Goal: Information Seeking & Learning: Learn about a topic

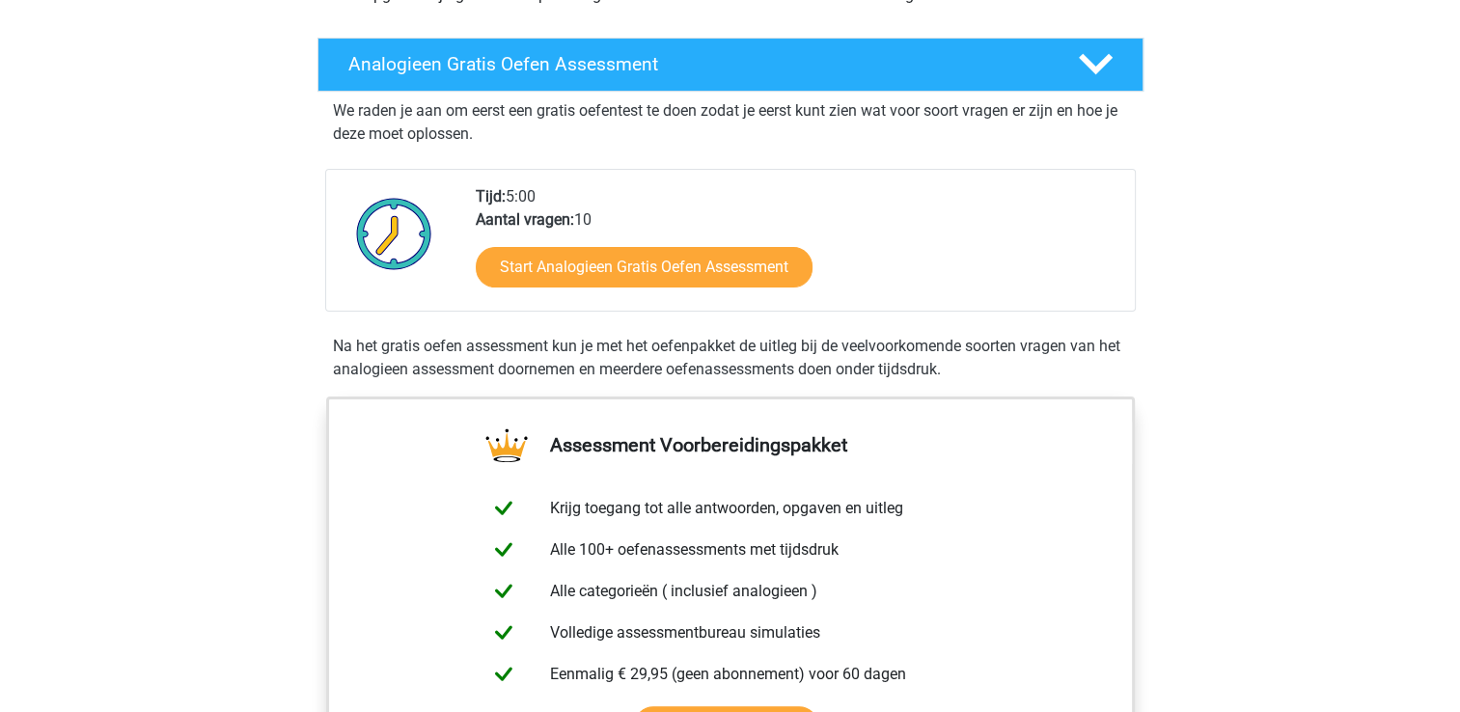
scroll to position [278, 0]
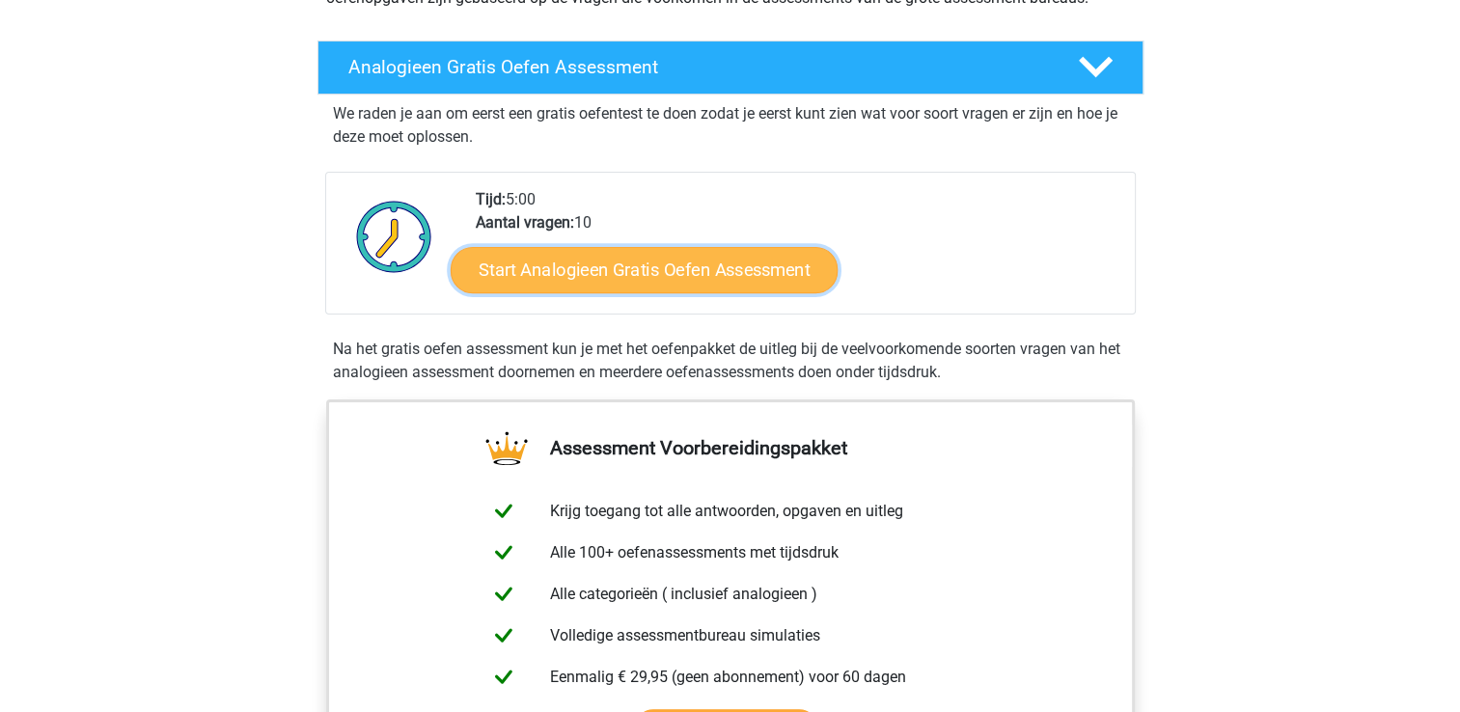
click at [675, 273] on link "Start Analogieen Gratis Oefen Assessment" at bounding box center [644, 269] width 387 height 46
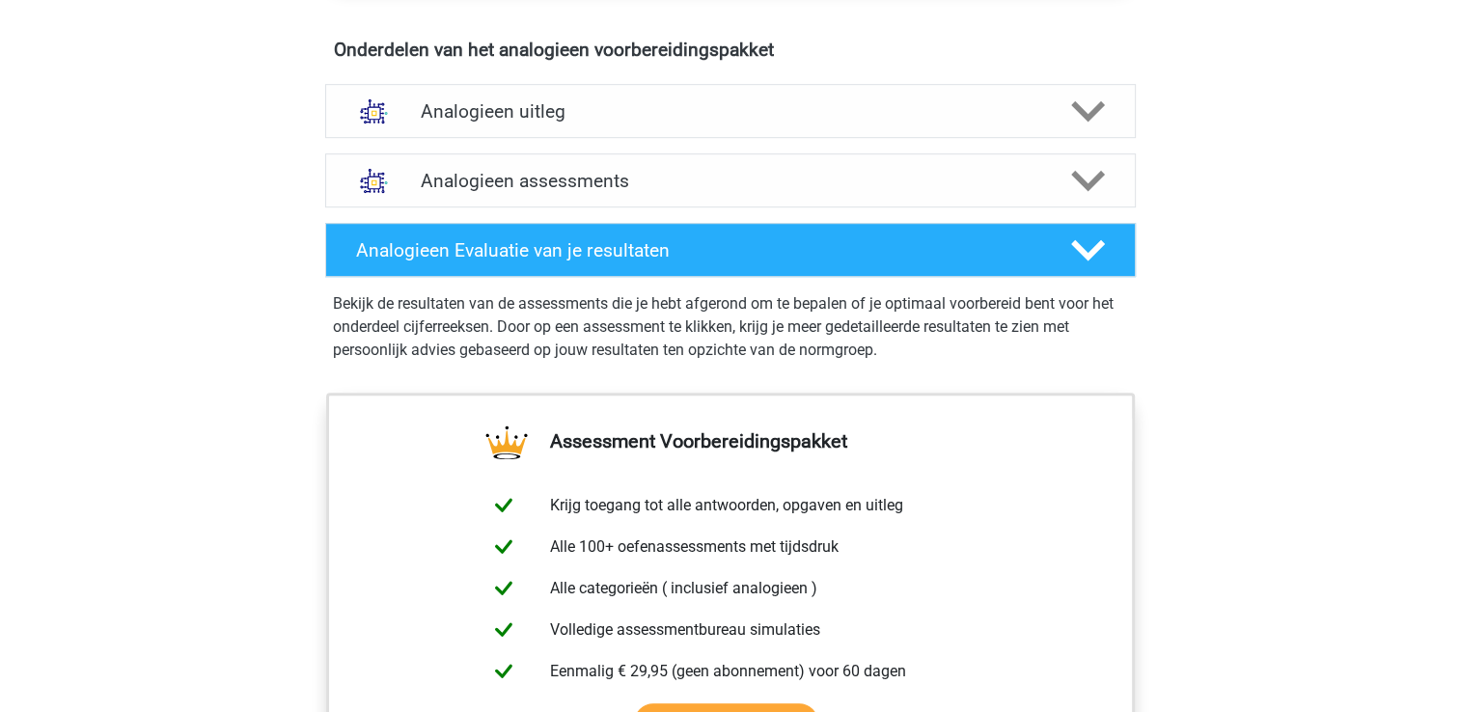
scroll to position [0, 0]
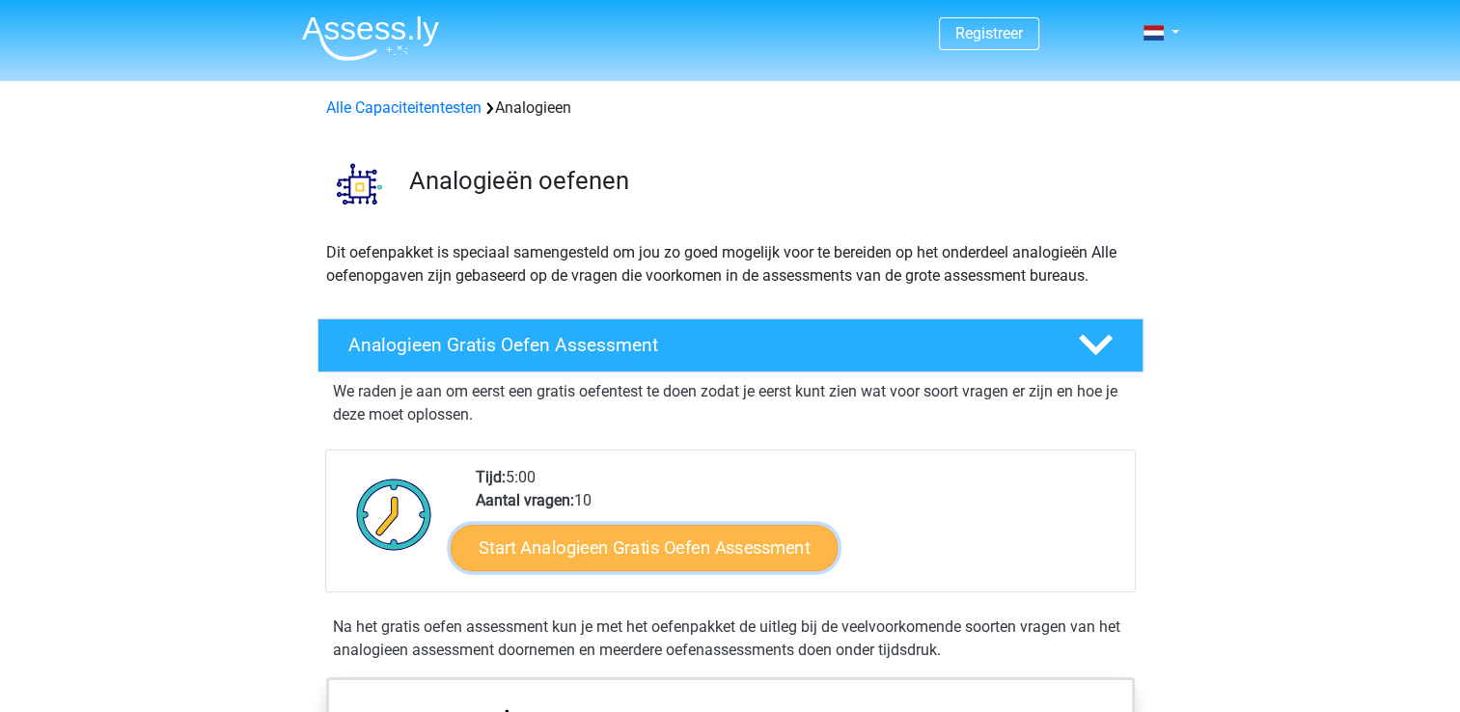
click at [634, 531] on link "Start Analogieen Gratis Oefen Assessment" at bounding box center [644, 547] width 387 height 46
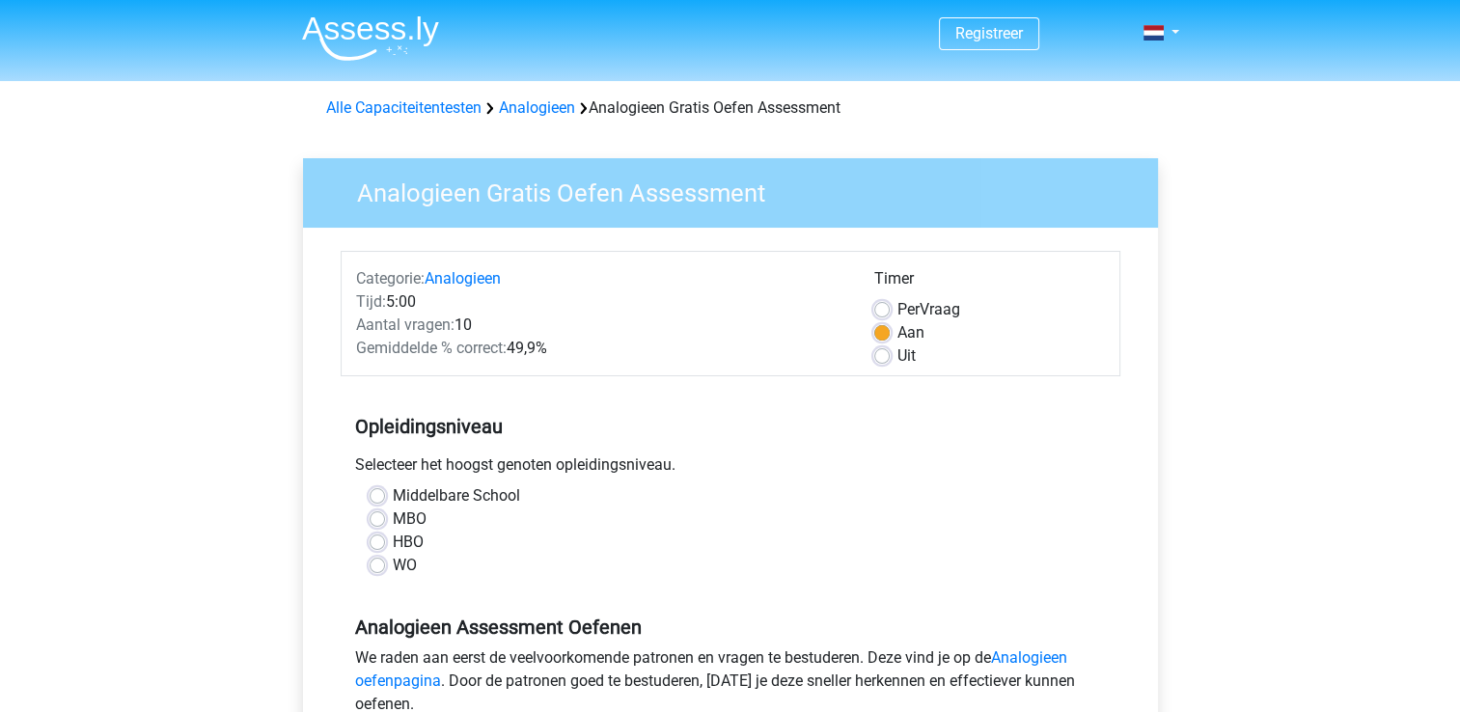
click at [364, 572] on div "Middelbare School MBO HBO WO" at bounding box center [730, 530] width 751 height 93
click at [393, 565] on label "WO" at bounding box center [405, 565] width 24 height 23
click at [370, 565] on input "WO" at bounding box center [376, 563] width 15 height 19
radio input "true"
click at [391, 566] on div "WO" at bounding box center [730, 565] width 722 height 23
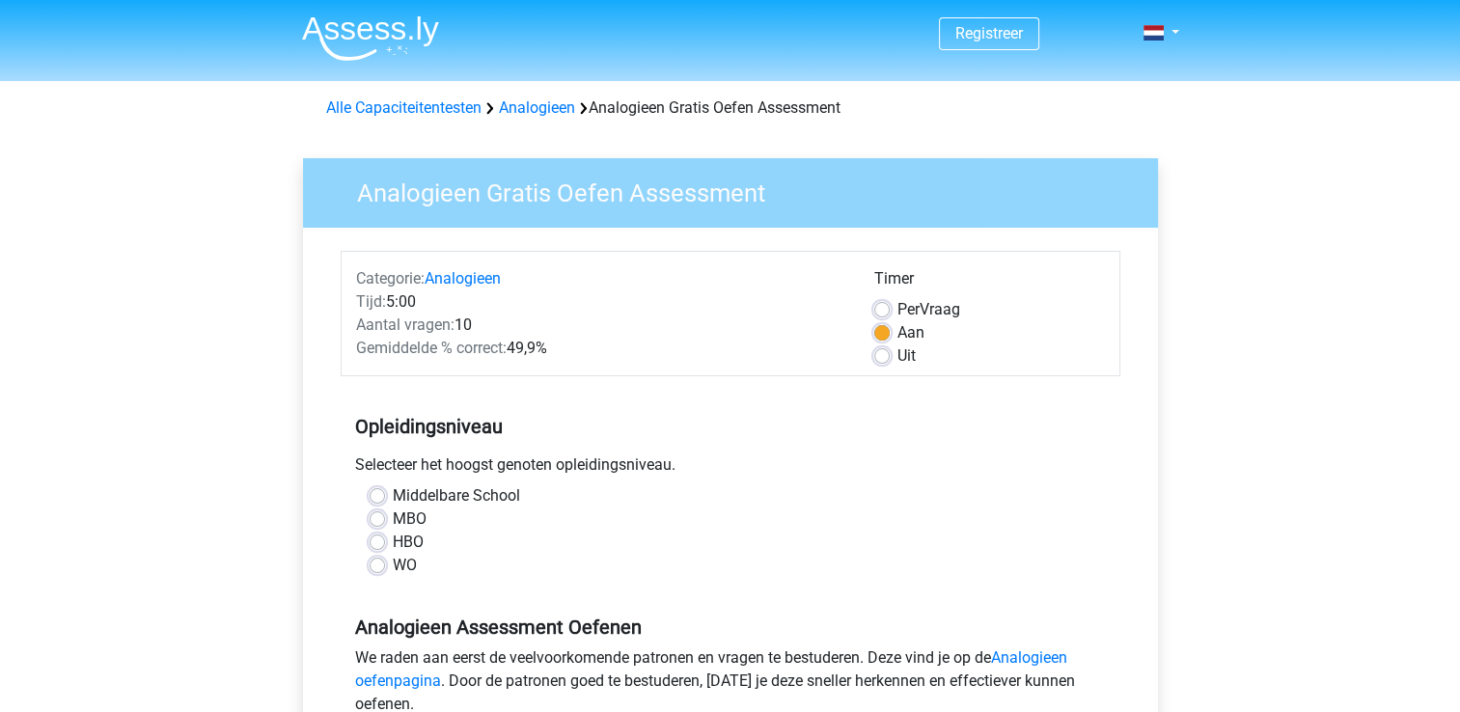
click at [393, 566] on label "WO" at bounding box center [405, 565] width 24 height 23
click at [379, 566] on input "WO" at bounding box center [376, 563] width 15 height 19
radio input "true"
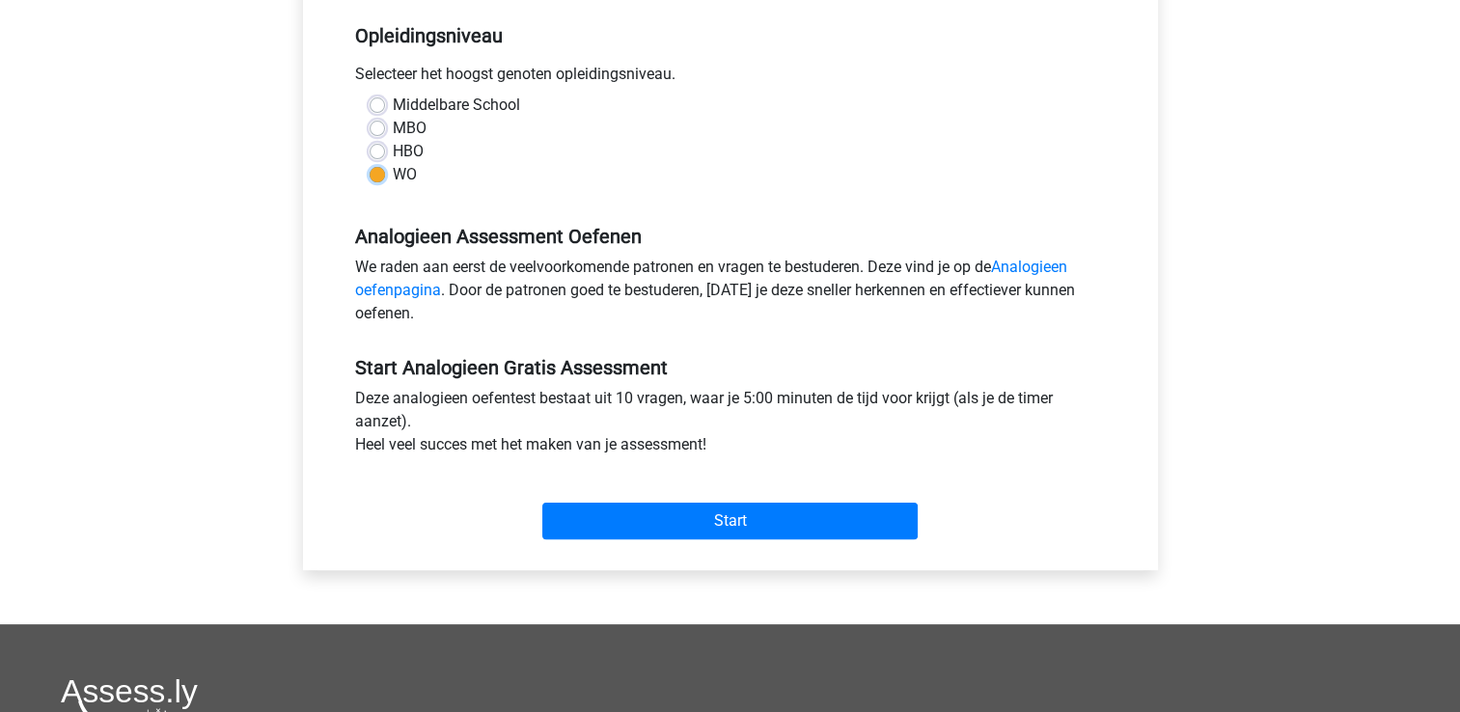
scroll to position [407, 0]
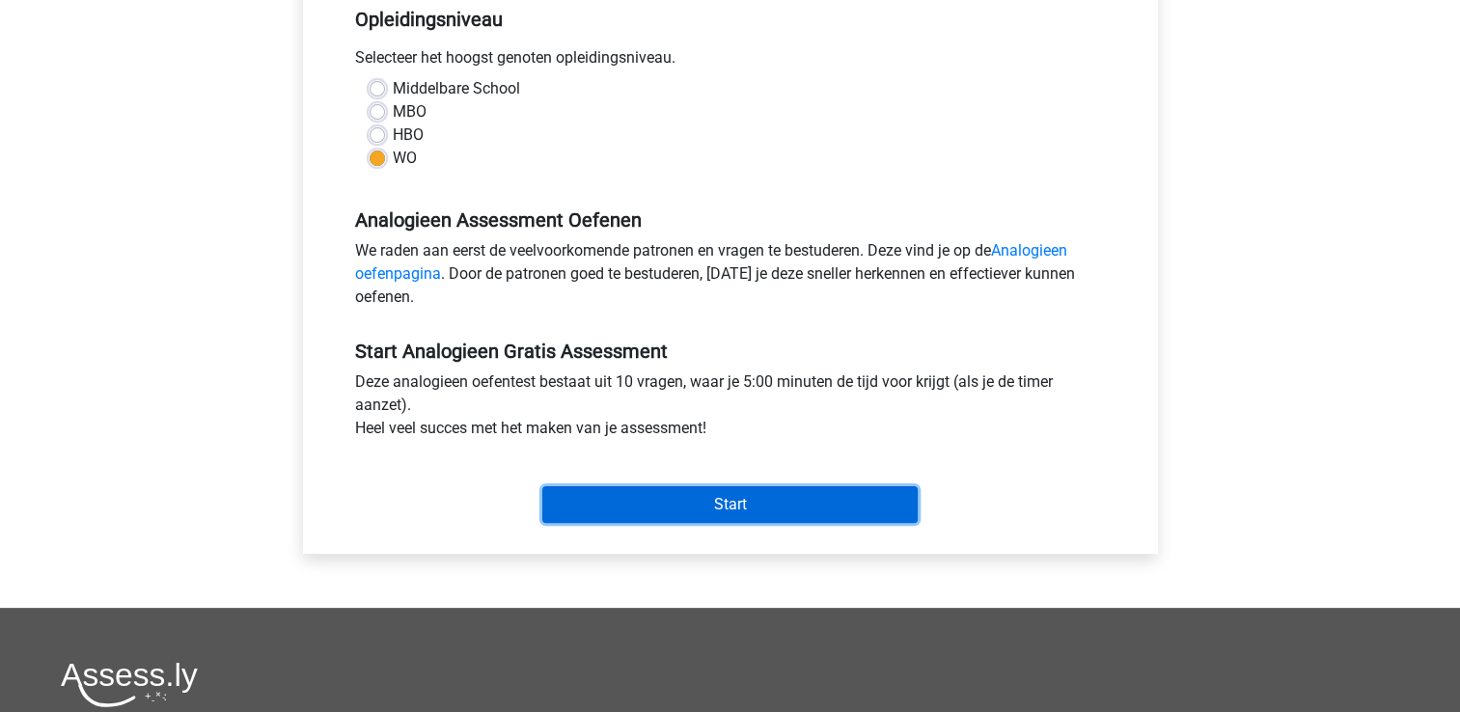
click at [717, 505] on input "Start" at bounding box center [729, 504] width 375 height 37
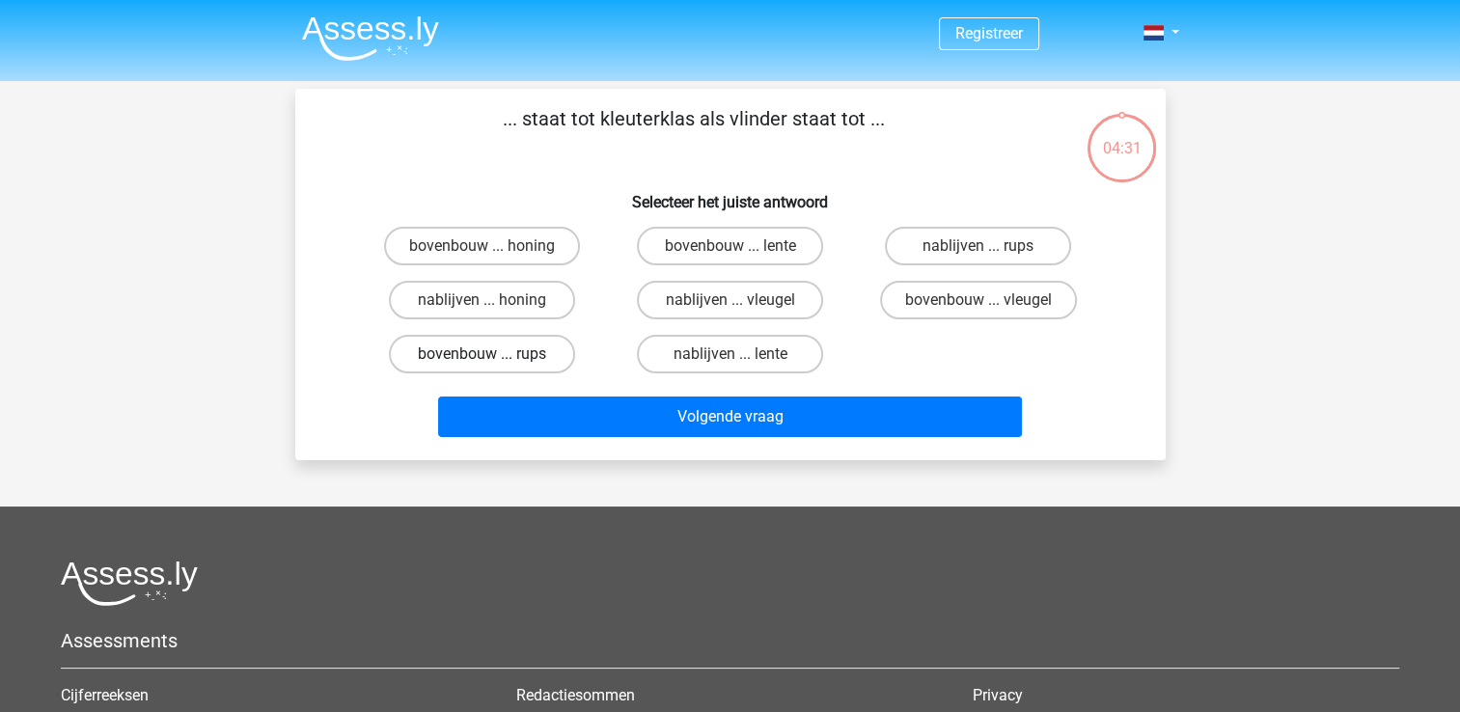
click at [502, 353] on label "bovenbouw ... rups" at bounding box center [482, 354] width 186 height 39
click at [494, 354] on input "bovenbouw ... rups" at bounding box center [487, 360] width 13 height 13
radio input "true"
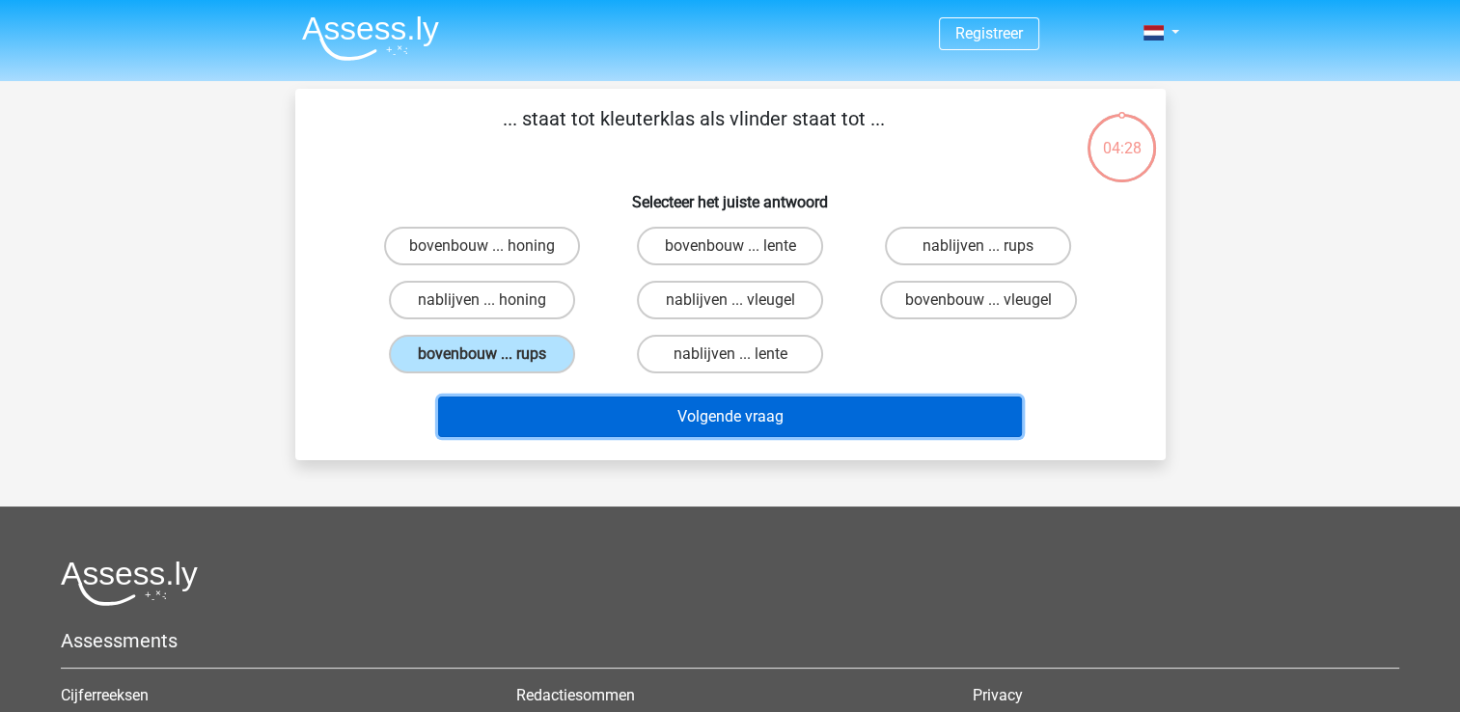
click at [676, 430] on button "Volgende vraag" at bounding box center [730, 416] width 584 height 41
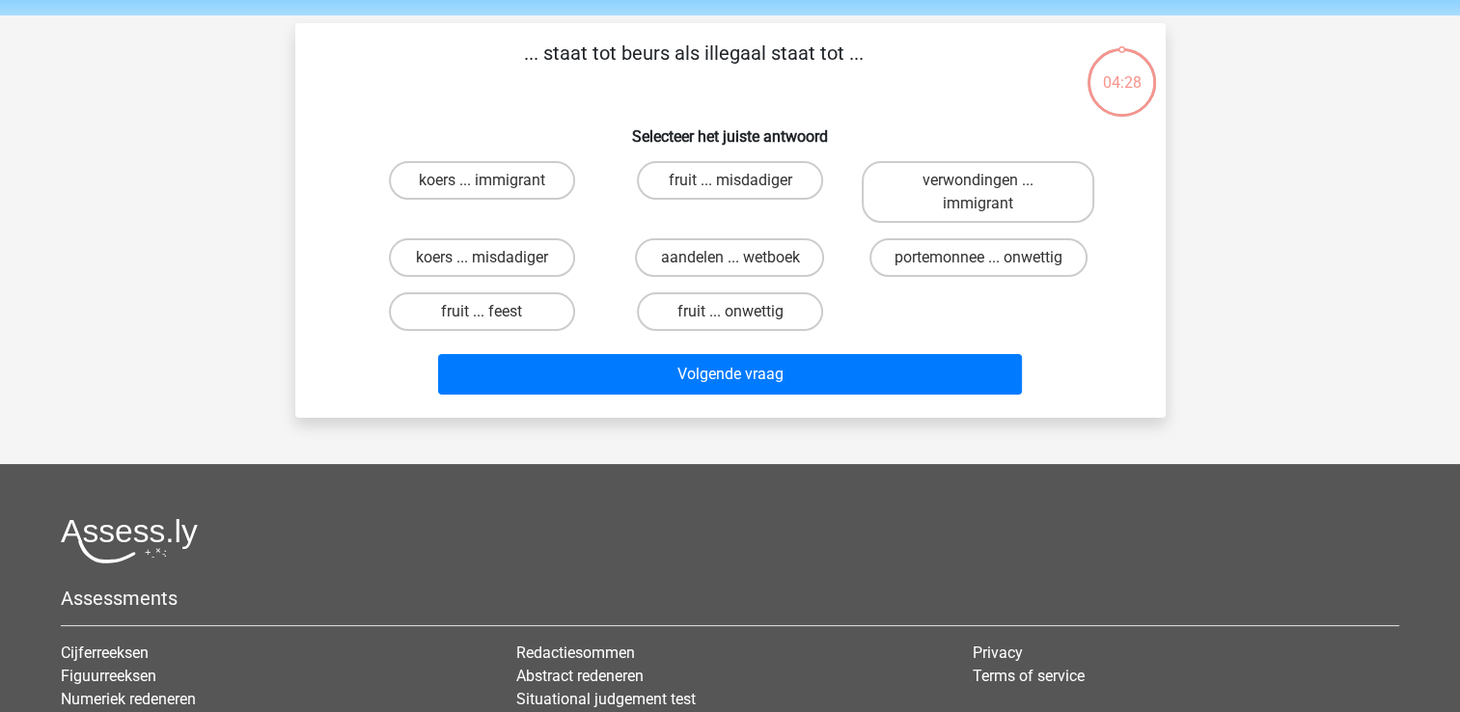
scroll to position [89, 0]
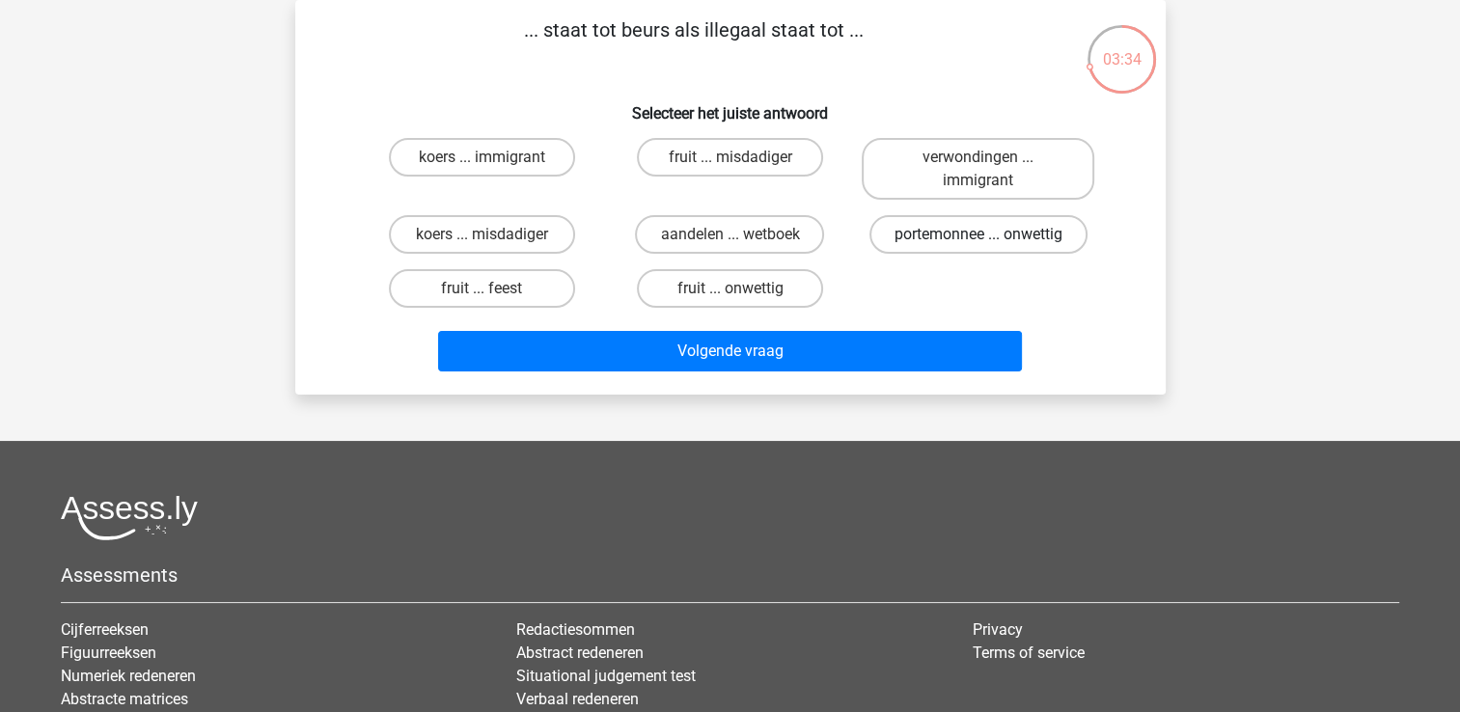
click at [996, 250] on label "portemonnee ... onwettig" at bounding box center [978, 234] width 218 height 39
click at [991, 247] on input "portemonnee ... onwettig" at bounding box center [984, 240] width 13 height 13
radio input "true"
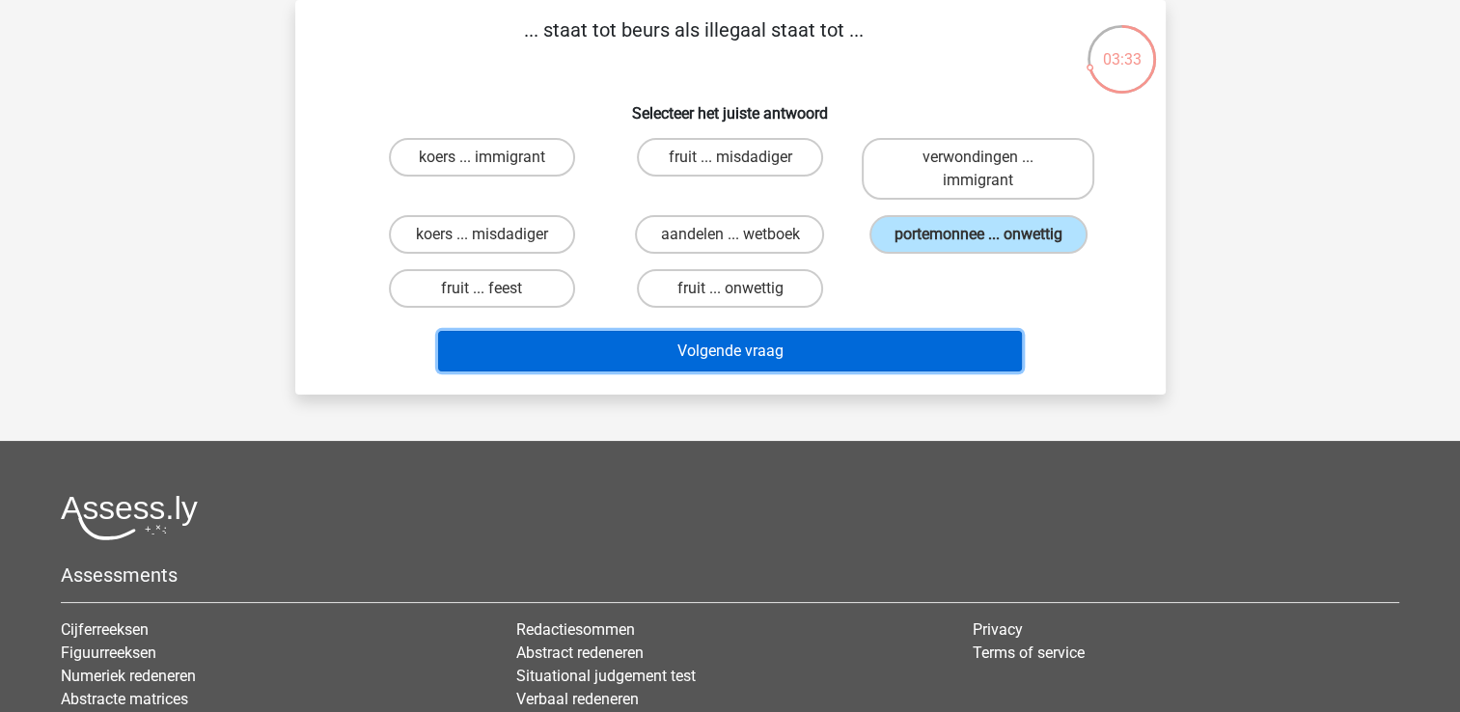
click at [872, 339] on button "Volgende vraag" at bounding box center [730, 351] width 584 height 41
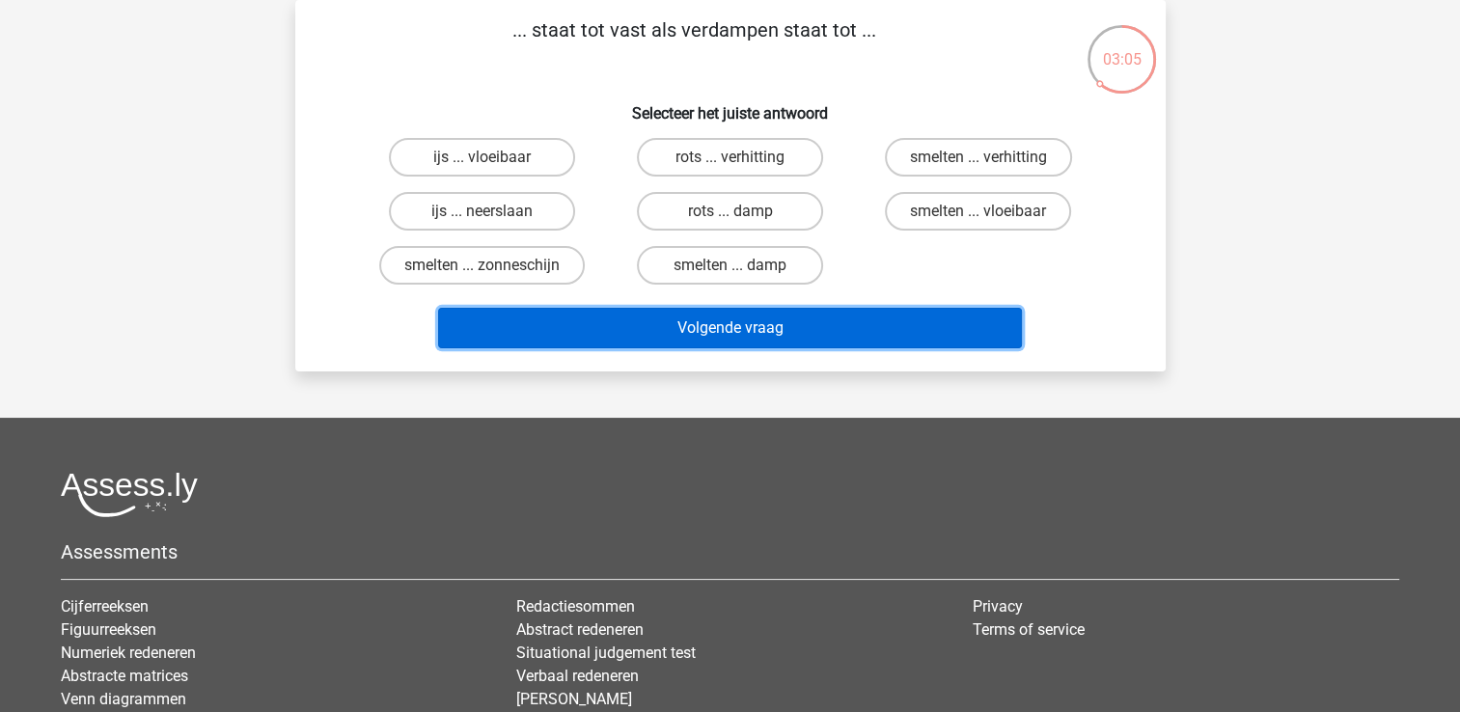
click at [881, 330] on button "Volgende vraag" at bounding box center [730, 328] width 584 height 41
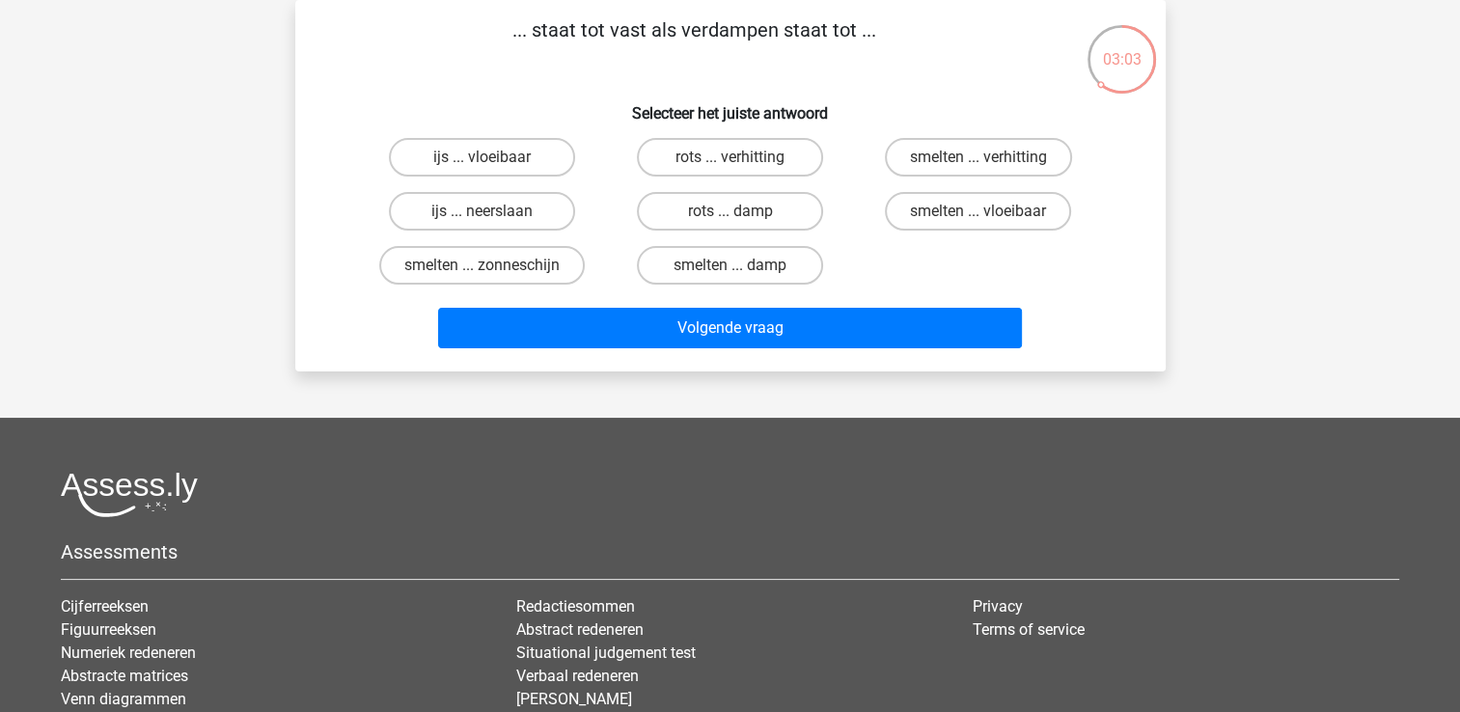
click at [980, 219] on input "smelten ... vloeibaar" at bounding box center [984, 217] width 13 height 13
radio input "true"
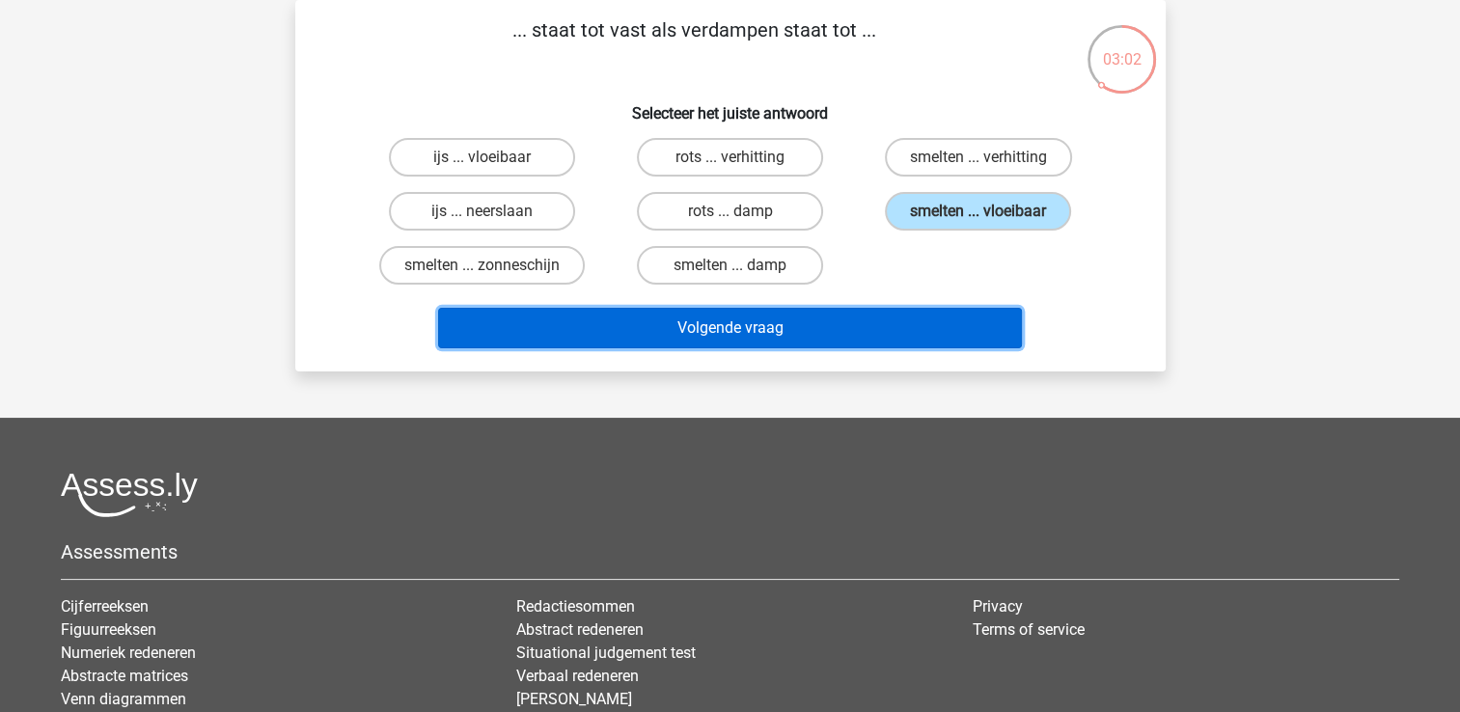
click at [853, 332] on button "Volgende vraag" at bounding box center [730, 328] width 584 height 41
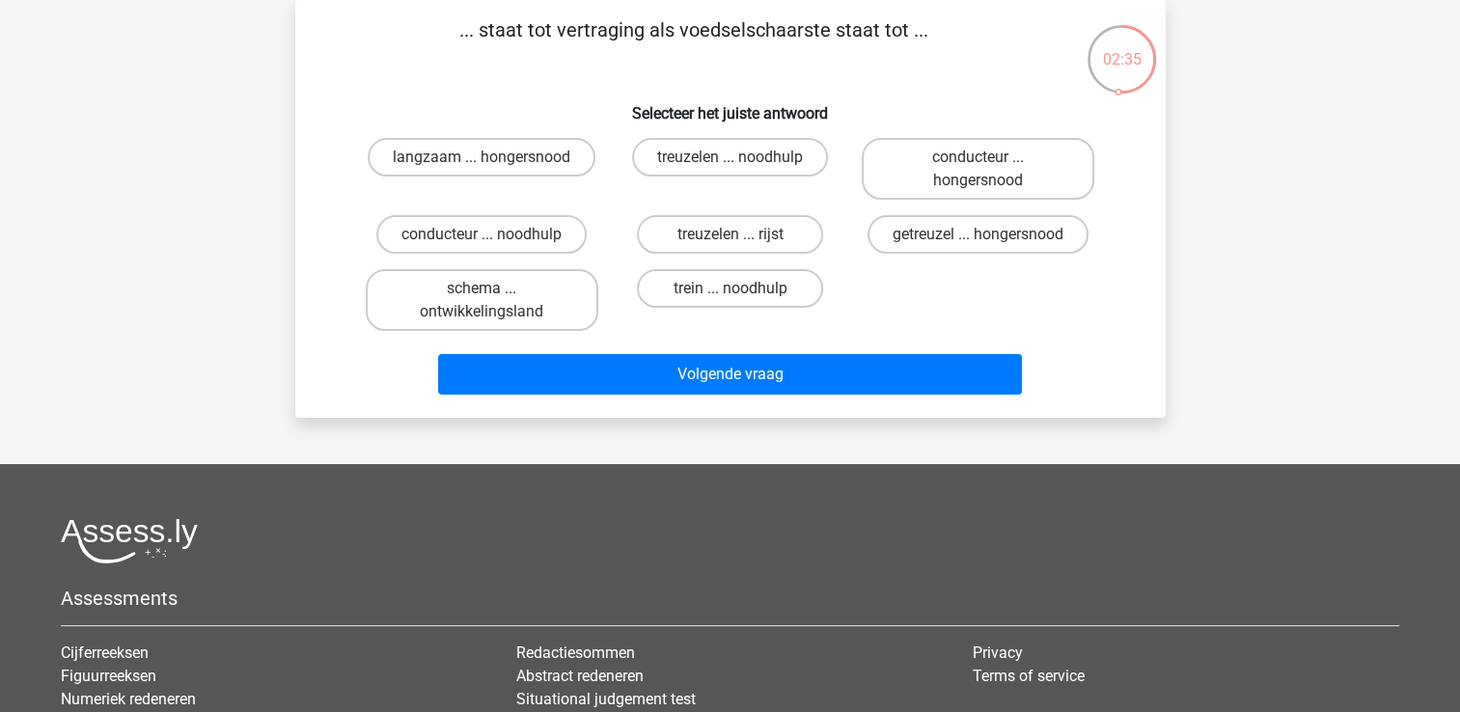
click at [982, 235] on input "getreuzel ... hongersnood" at bounding box center [984, 240] width 13 height 13
radio input "true"
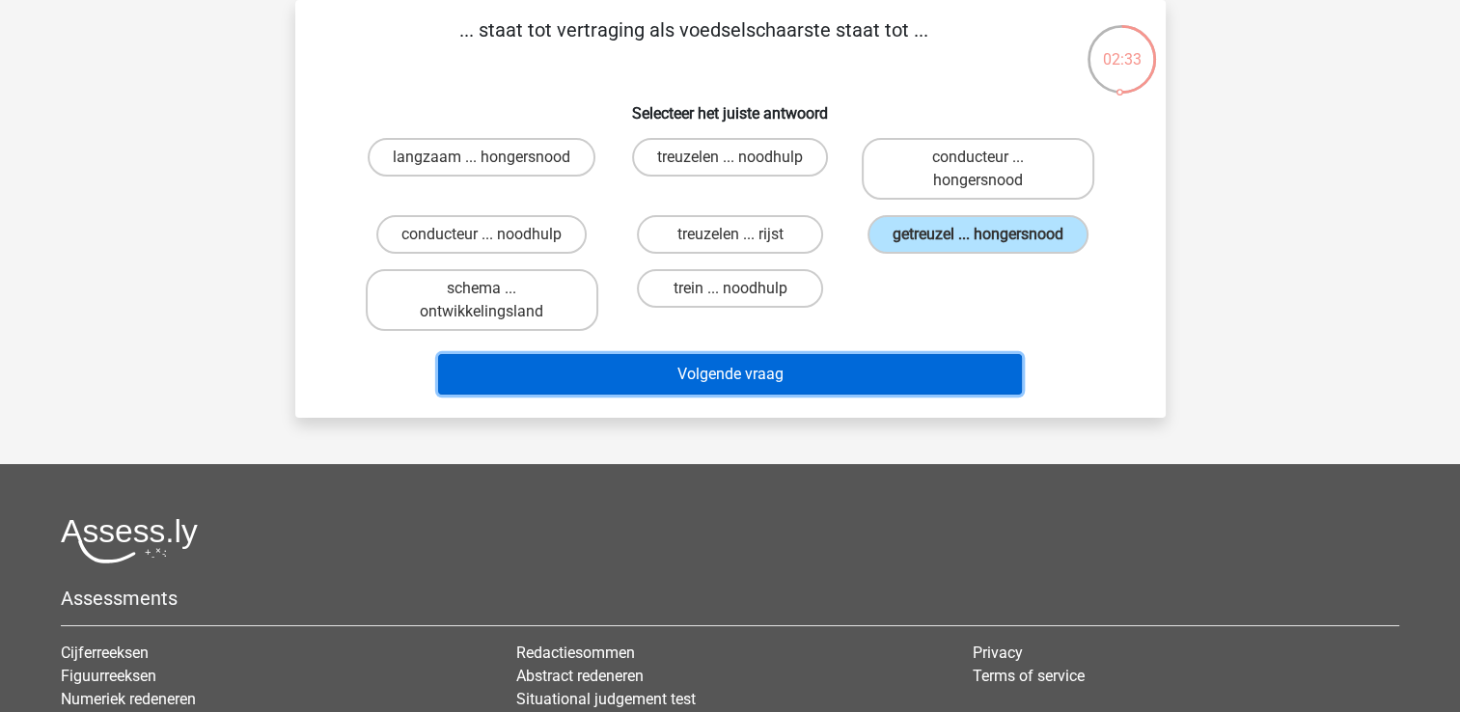
click at [783, 370] on button "Volgende vraag" at bounding box center [730, 374] width 584 height 41
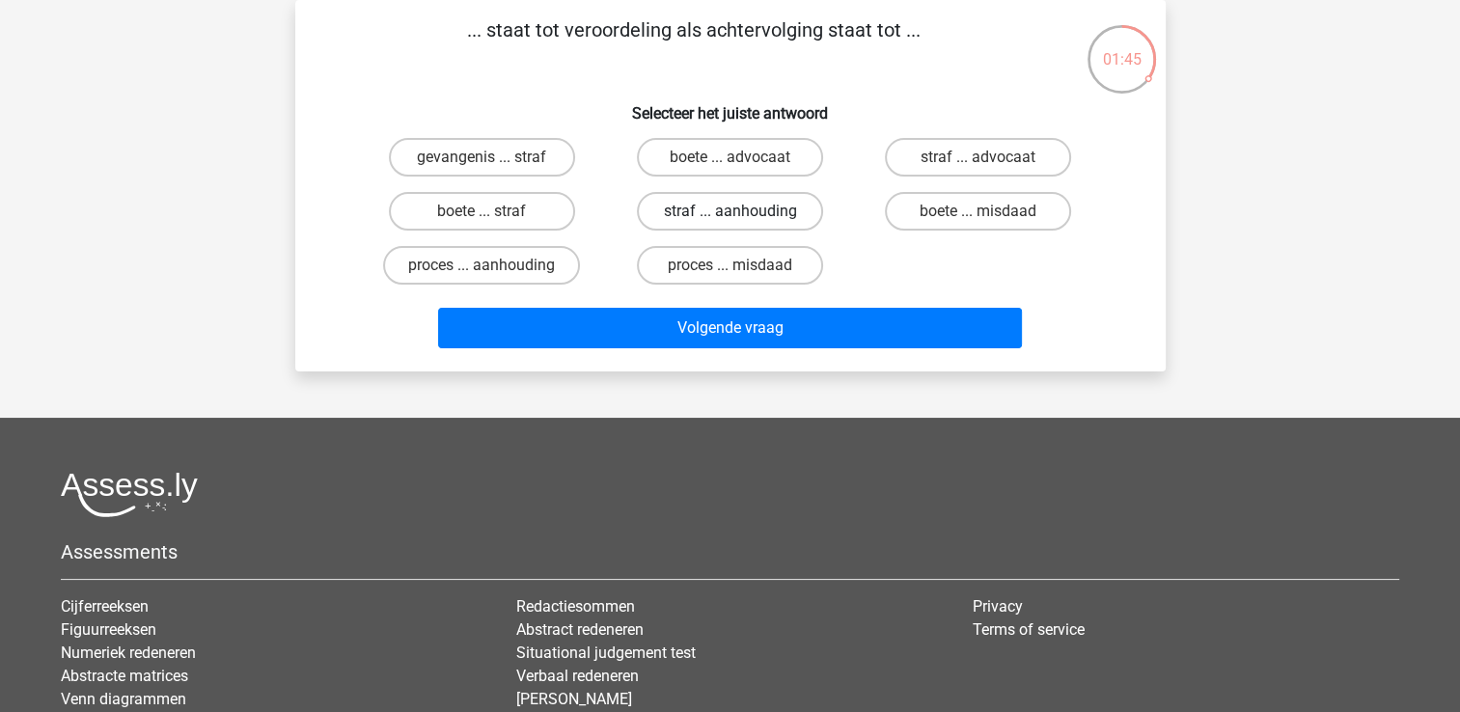
click at [755, 206] on label "straf ... aanhouding" at bounding box center [730, 211] width 186 height 39
click at [742, 211] on input "straf ... aanhouding" at bounding box center [735, 217] width 13 height 13
radio input "true"
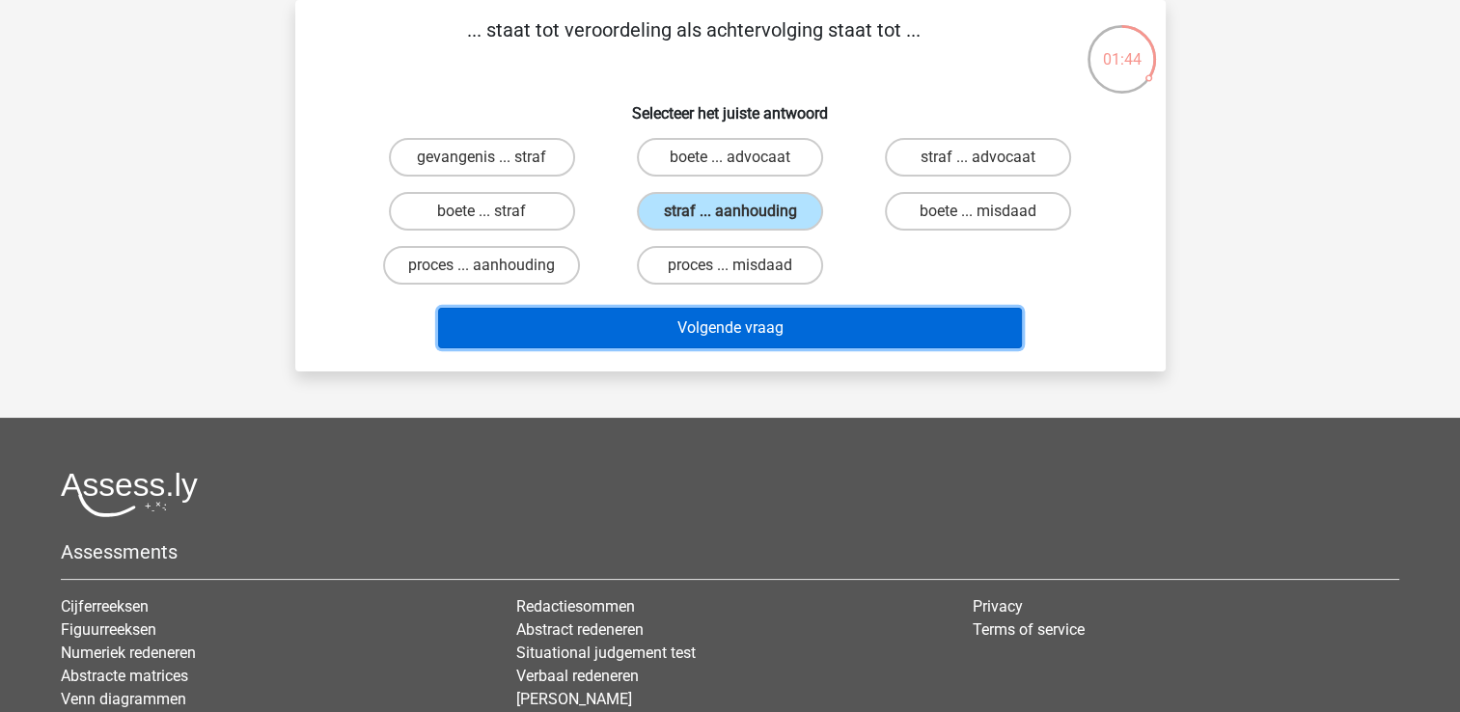
click at [702, 320] on button "Volgende vraag" at bounding box center [730, 328] width 584 height 41
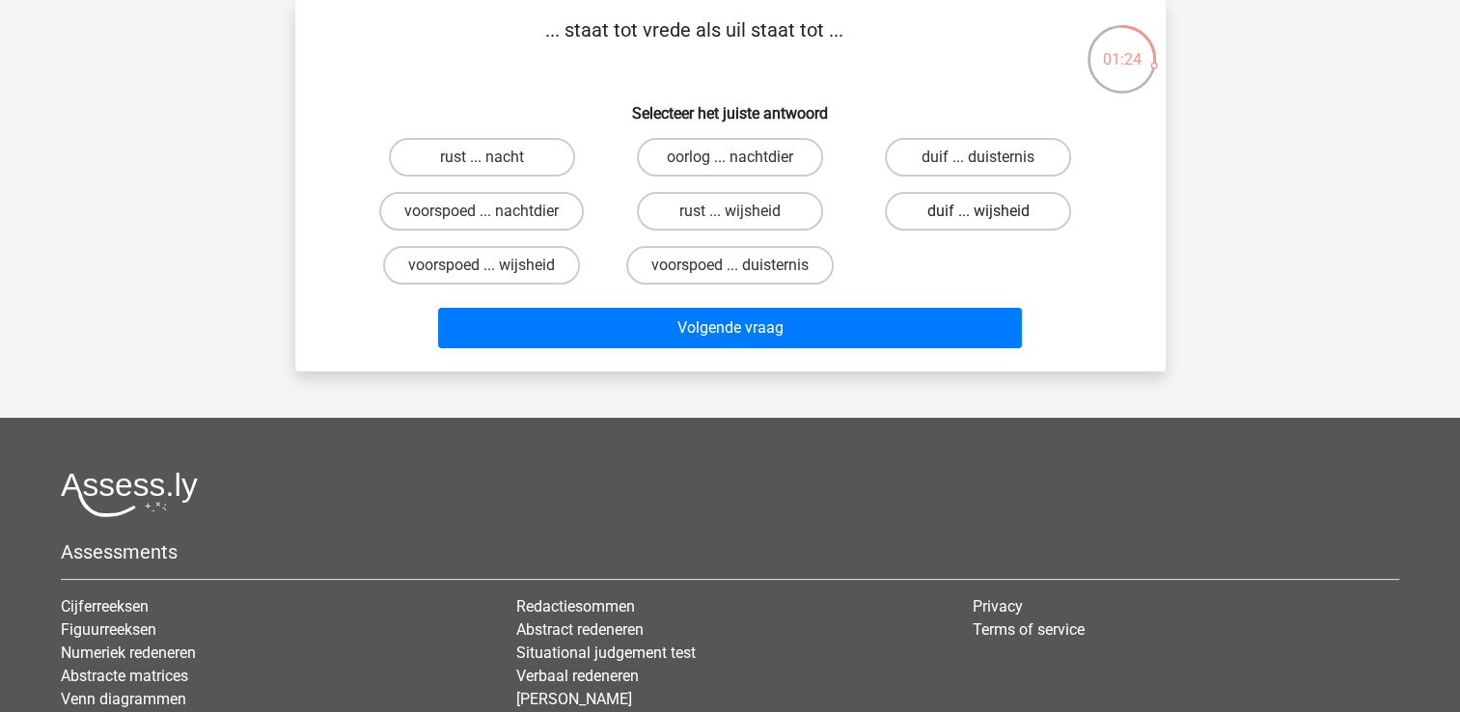
click at [921, 210] on label "duif ... wijsheid" at bounding box center [978, 211] width 186 height 39
click at [978, 211] on input "duif ... wijsheid" at bounding box center [984, 217] width 13 height 13
radio input "true"
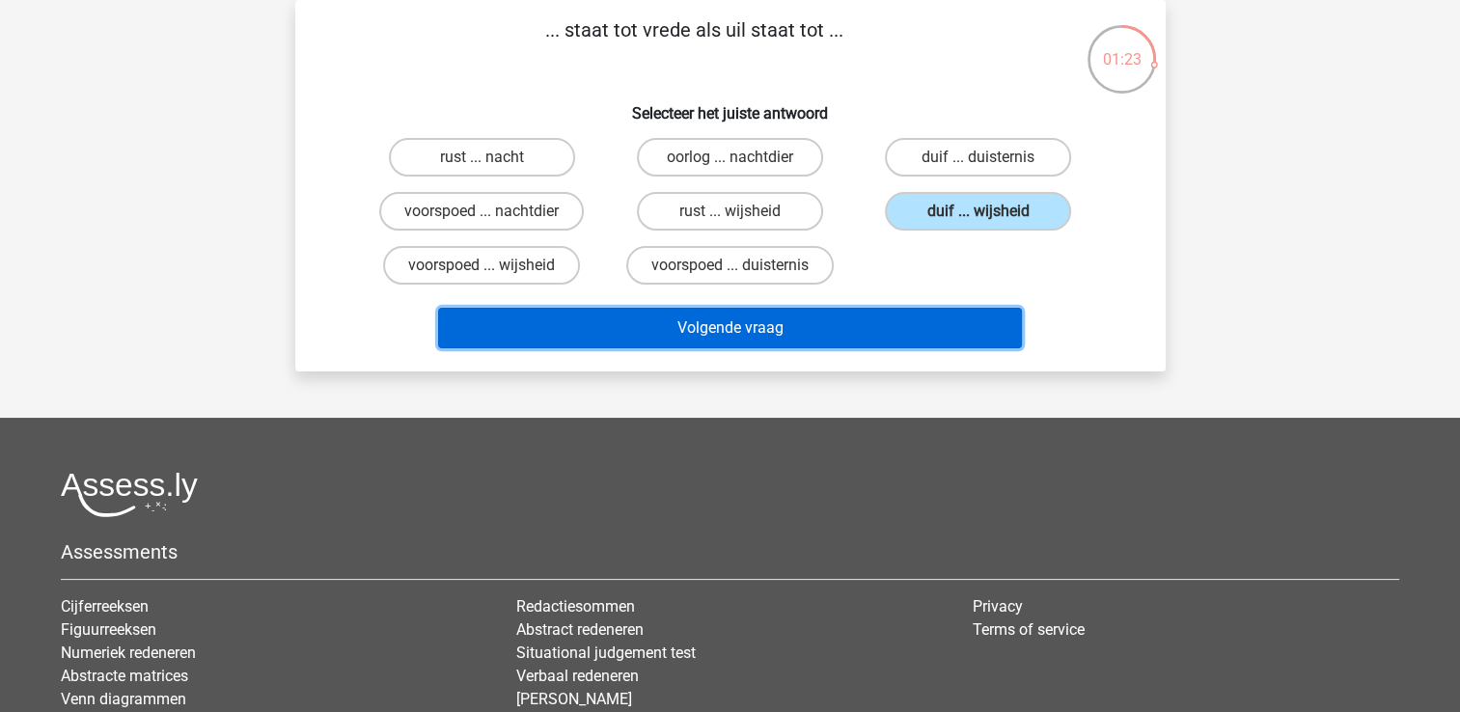
click at [779, 341] on button "Volgende vraag" at bounding box center [730, 328] width 584 height 41
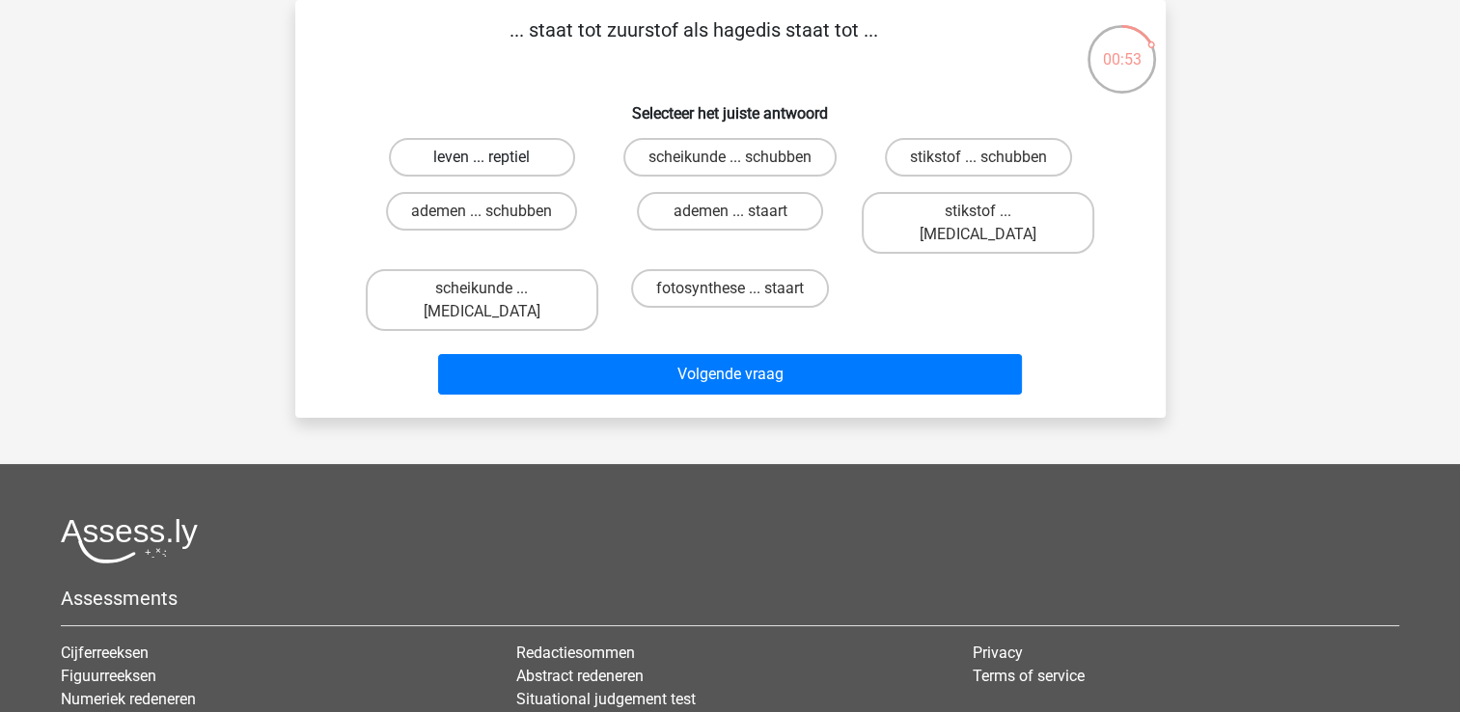
click at [477, 149] on label "leven ... reptiel" at bounding box center [482, 157] width 186 height 39
click at [481, 157] on input "leven ... reptiel" at bounding box center [487, 163] width 13 height 13
radio input "true"
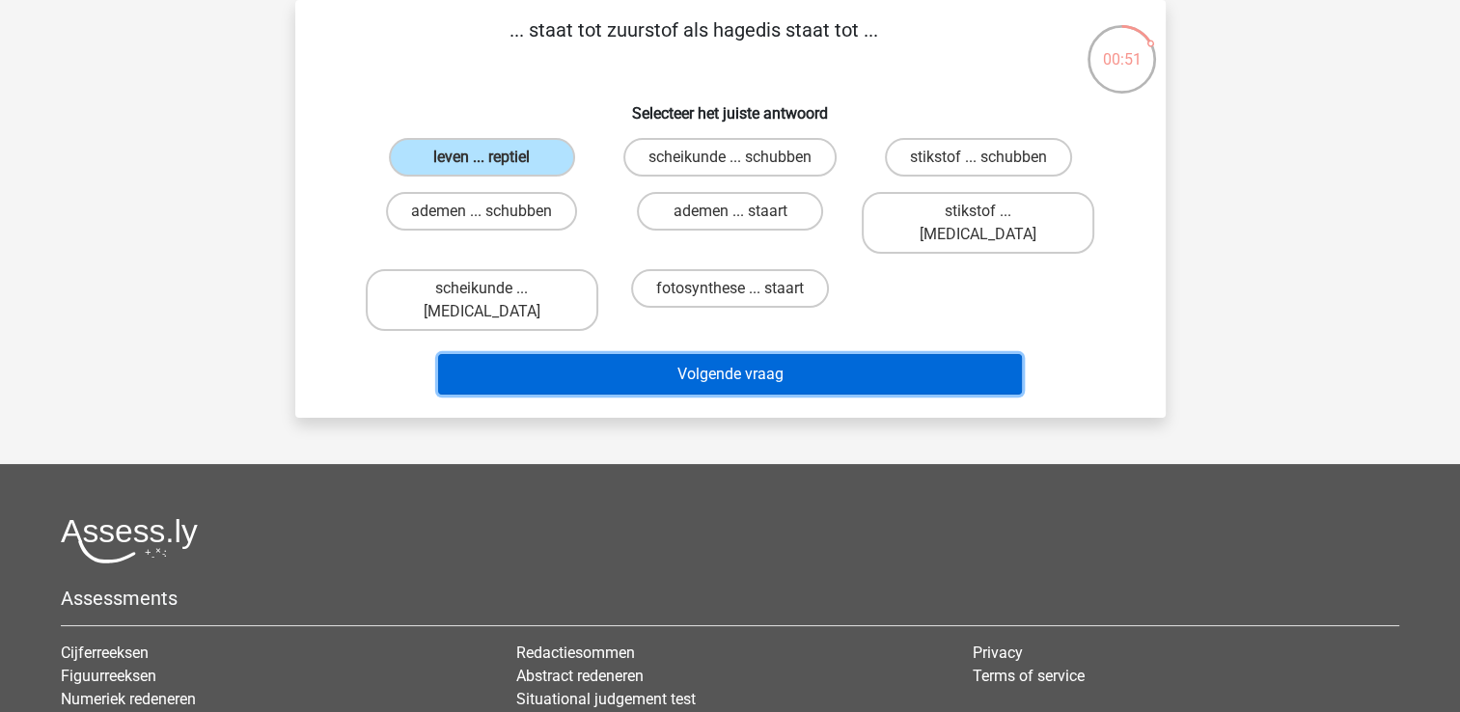
click at [736, 354] on button "Volgende vraag" at bounding box center [730, 374] width 584 height 41
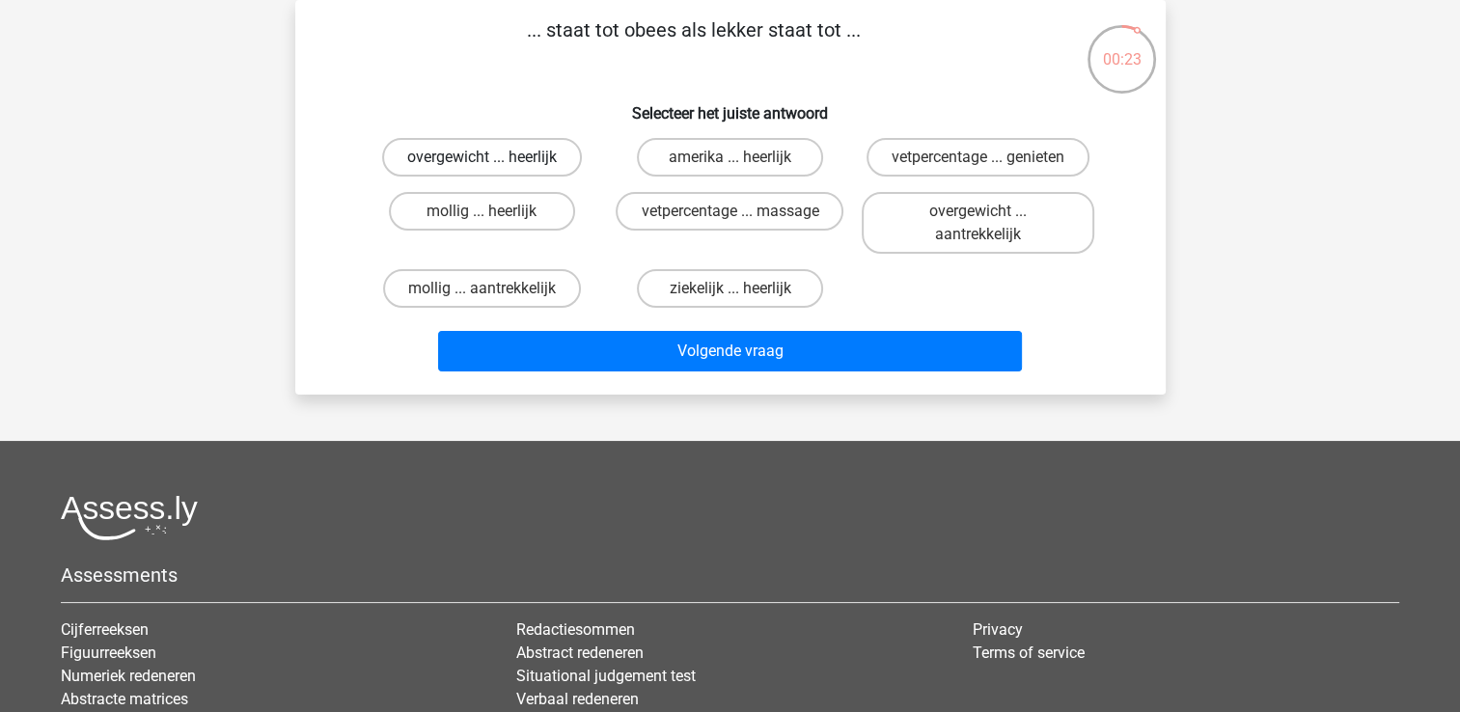
click at [529, 152] on label "overgewicht ... heerlijk" at bounding box center [482, 157] width 200 height 39
click at [494, 157] on input "overgewicht ... heerlijk" at bounding box center [487, 163] width 13 height 13
radio input "true"
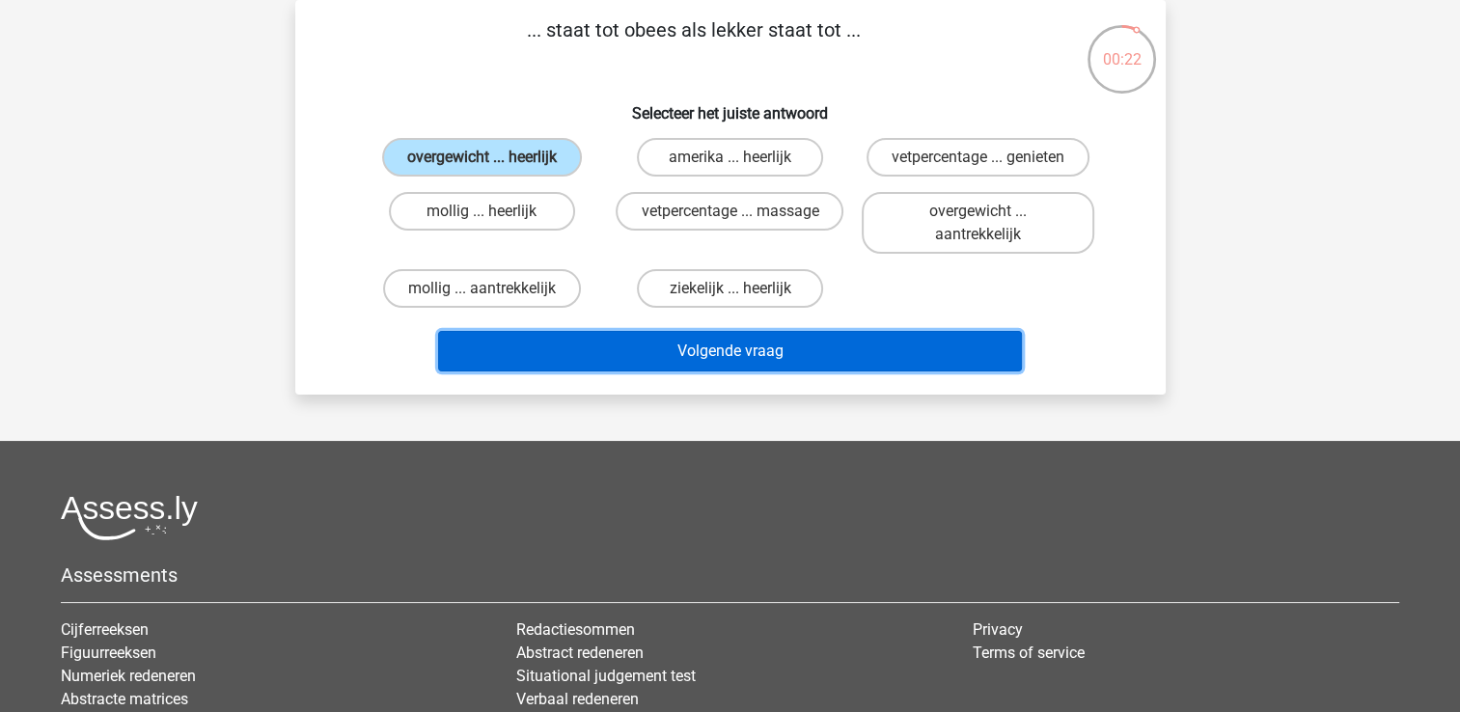
click at [678, 351] on button "Volgende vraag" at bounding box center [730, 351] width 584 height 41
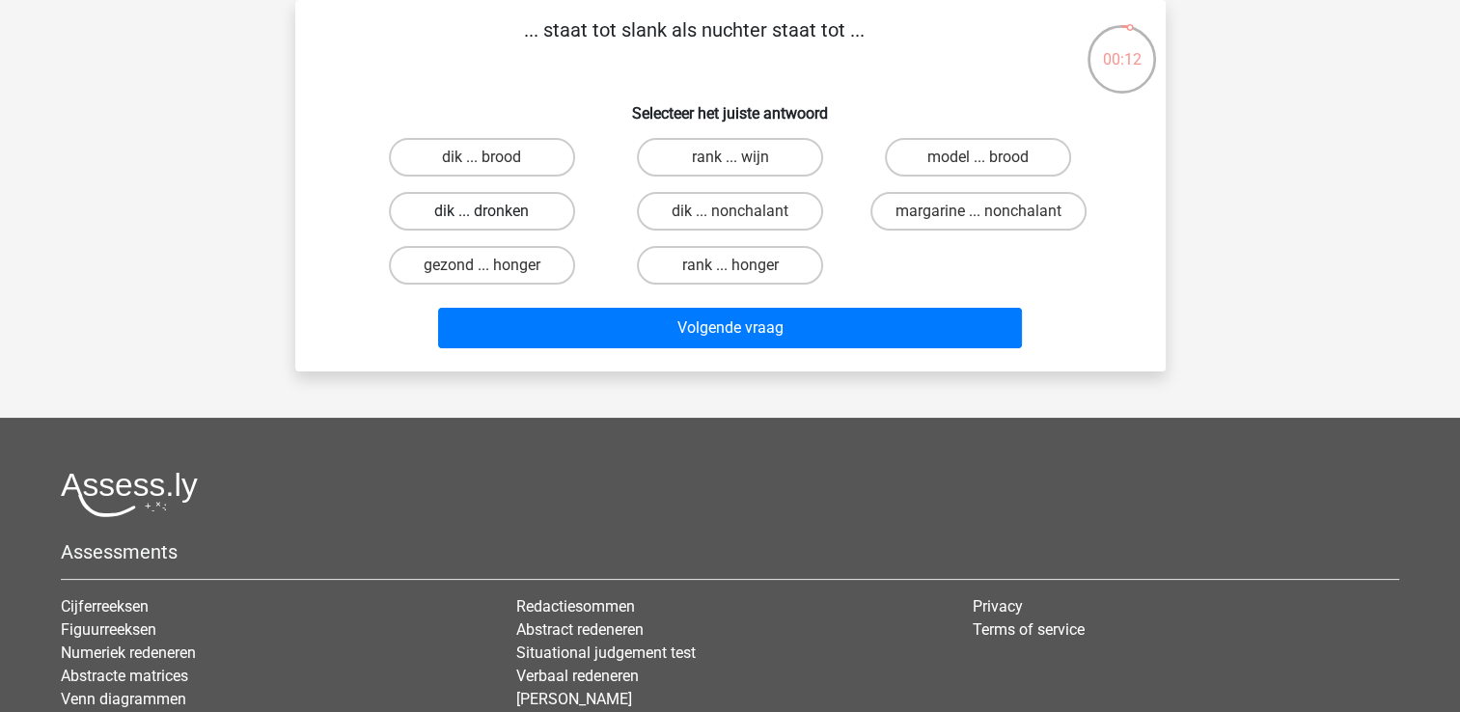
click at [506, 215] on label "dik ... dronken" at bounding box center [482, 211] width 186 height 39
click at [494, 215] on input "dik ... dronken" at bounding box center [487, 217] width 13 height 13
radio input "true"
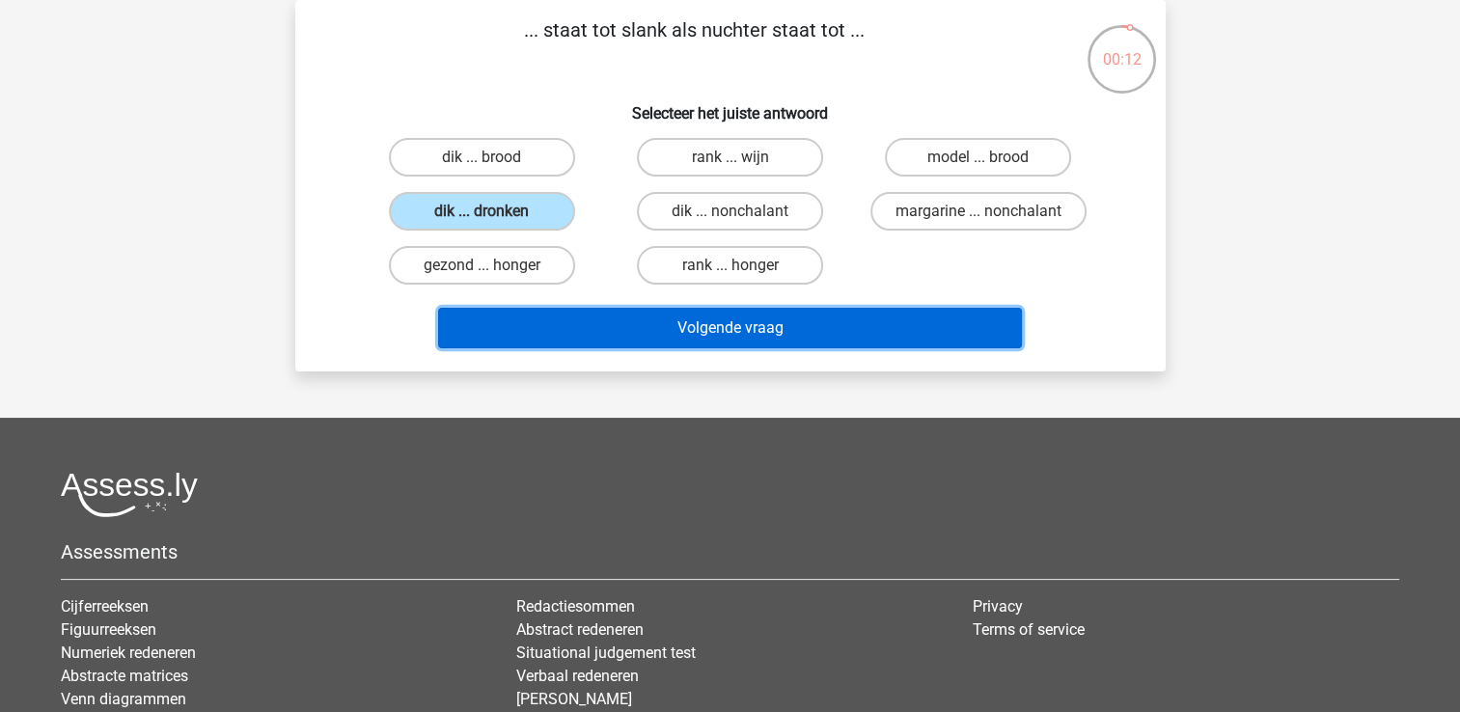
click at [650, 321] on button "Volgende vraag" at bounding box center [730, 328] width 584 height 41
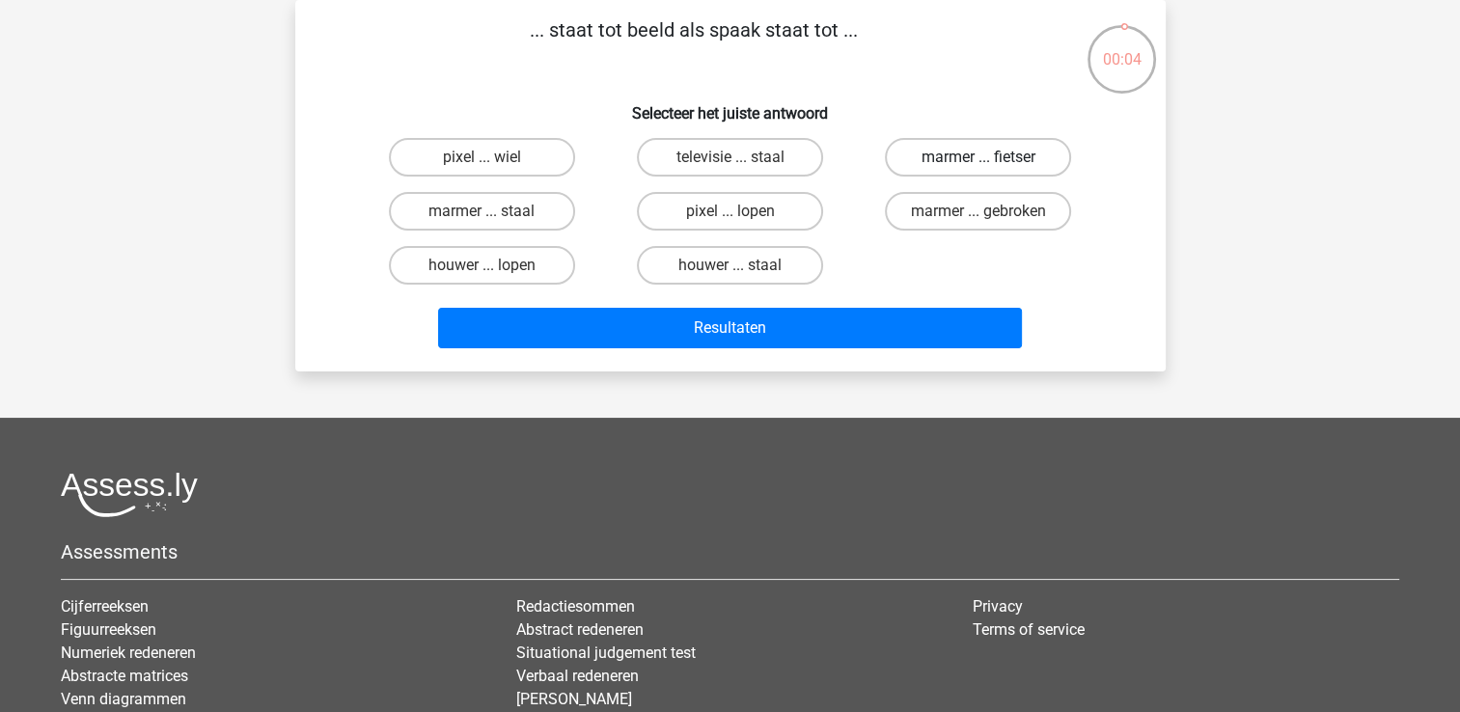
click at [1003, 160] on label "marmer ... fietser" at bounding box center [978, 157] width 186 height 39
click at [991, 160] on input "marmer ... fietser" at bounding box center [984, 163] width 13 height 13
radio input "true"
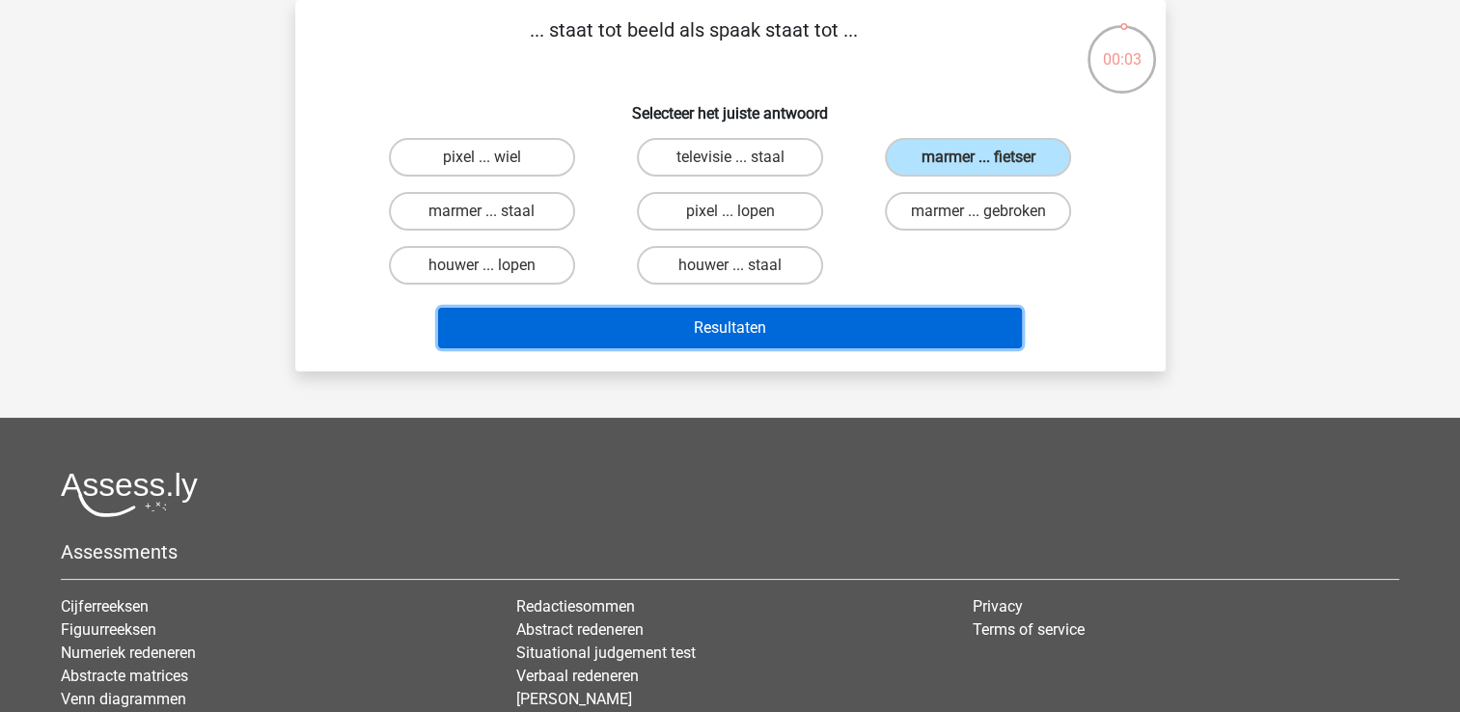
click at [828, 333] on button "Resultaten" at bounding box center [730, 328] width 584 height 41
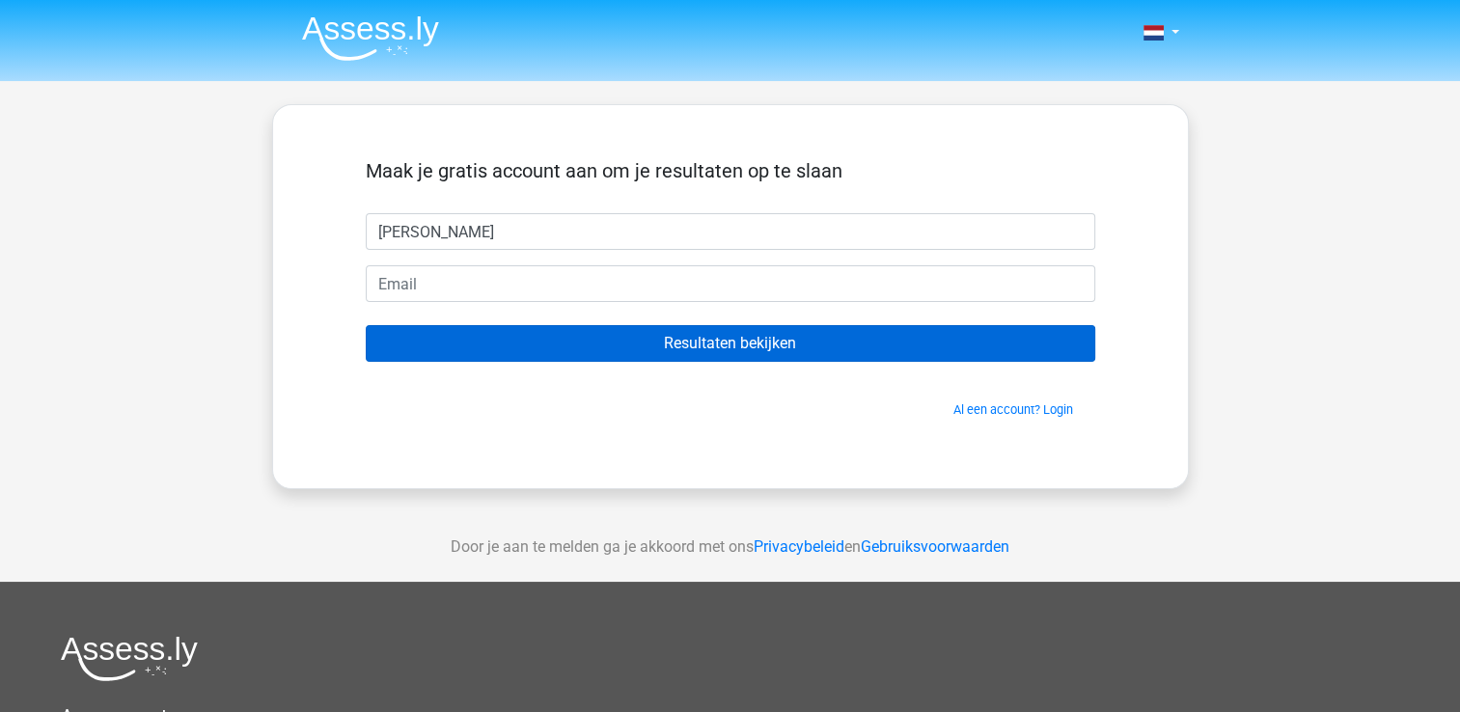
type input "[PERSON_NAME]"
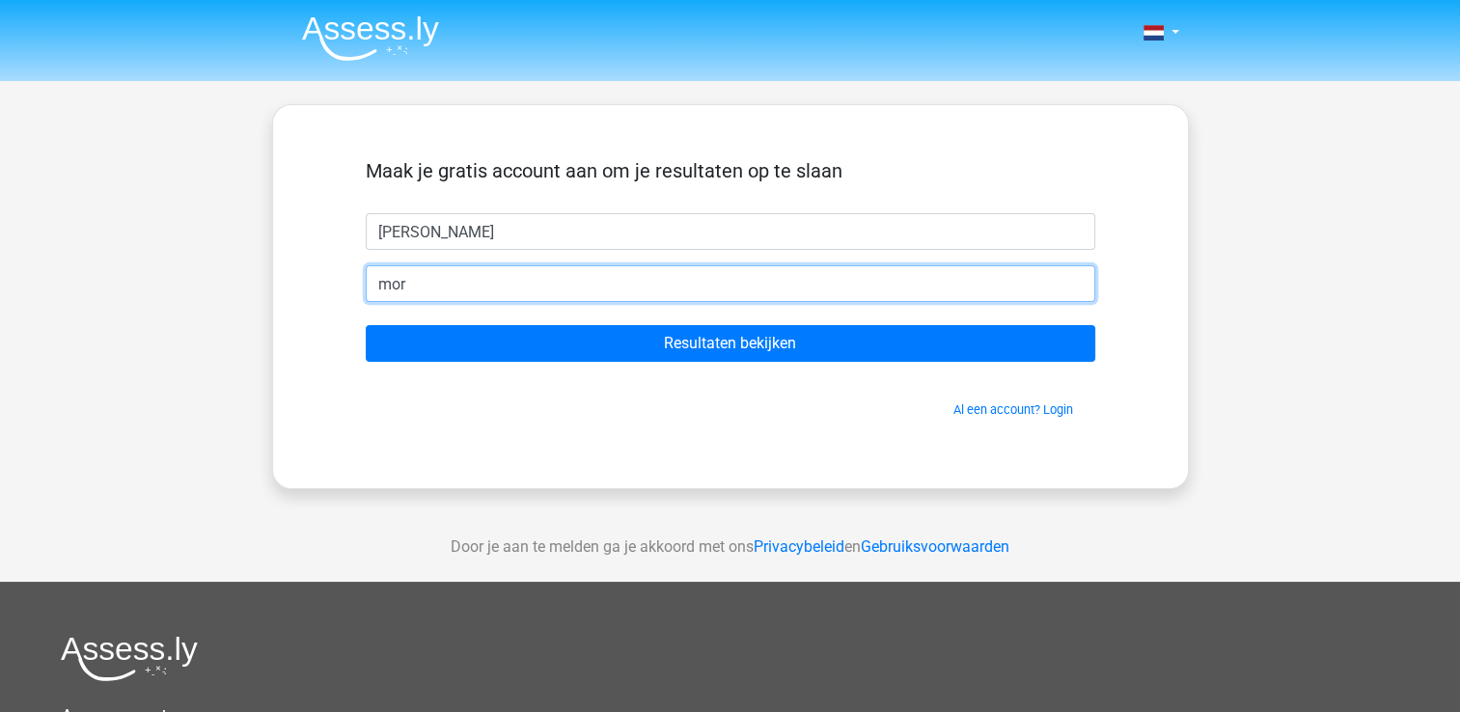
type input "[EMAIL_ADDRESS][DOMAIN_NAME]"
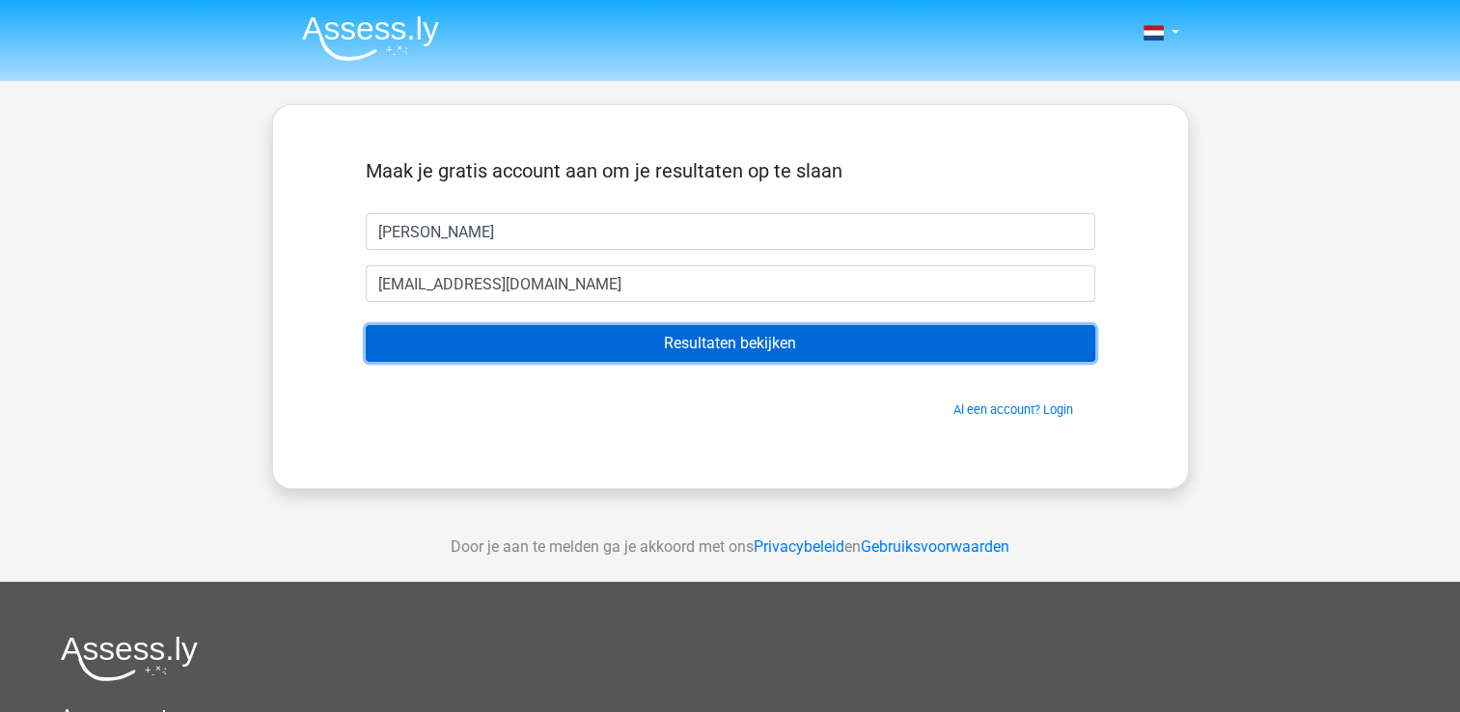
click at [655, 344] on input "Resultaten bekijken" at bounding box center [730, 343] width 729 height 37
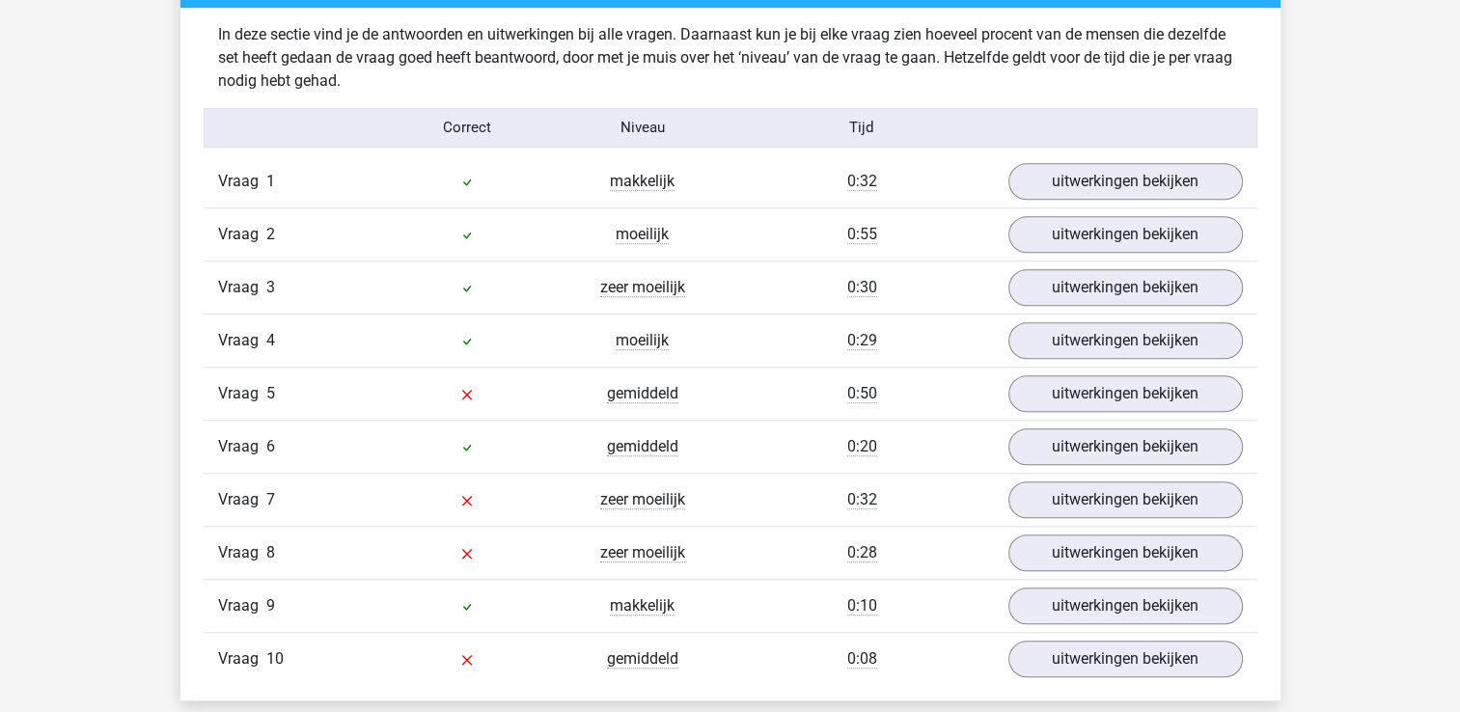
scroll to position [1516, 0]
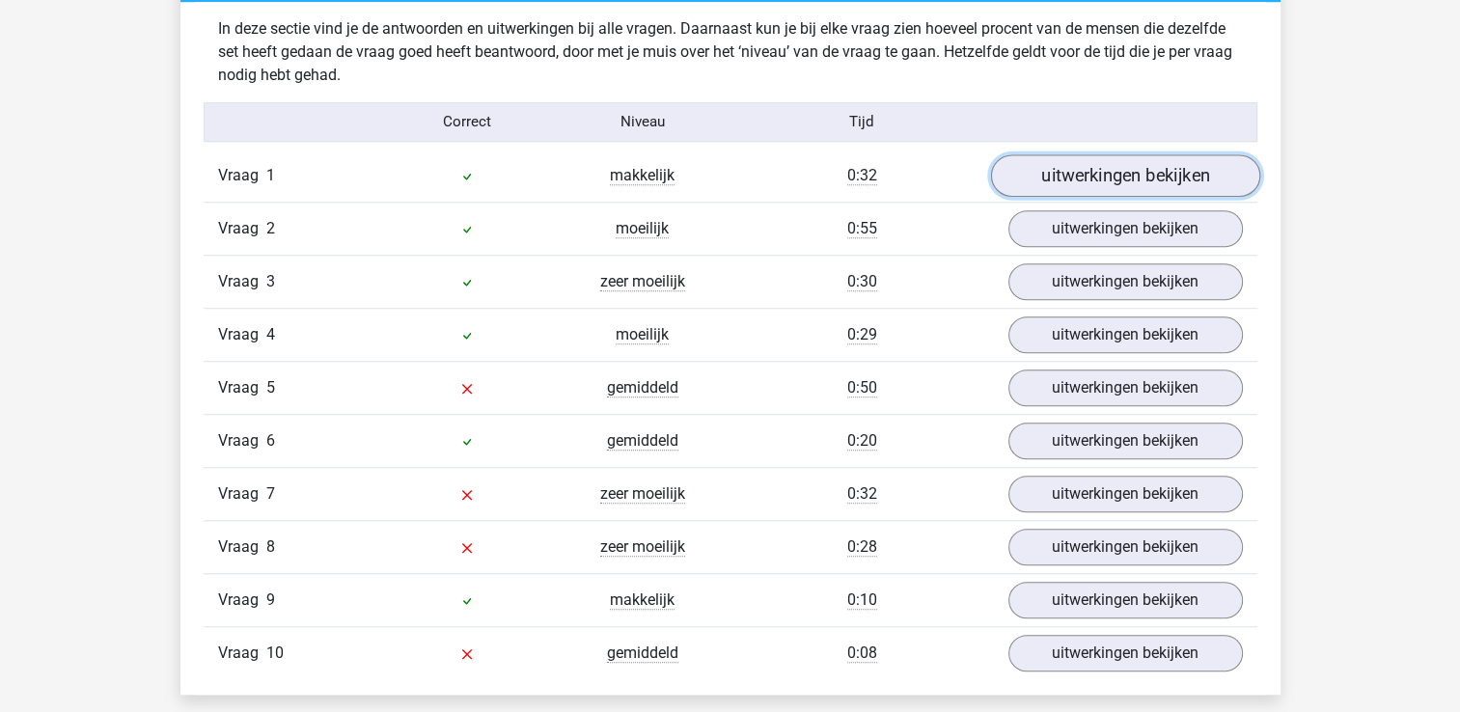
click at [1134, 183] on link "uitwerkingen bekijken" at bounding box center [1124, 175] width 269 height 42
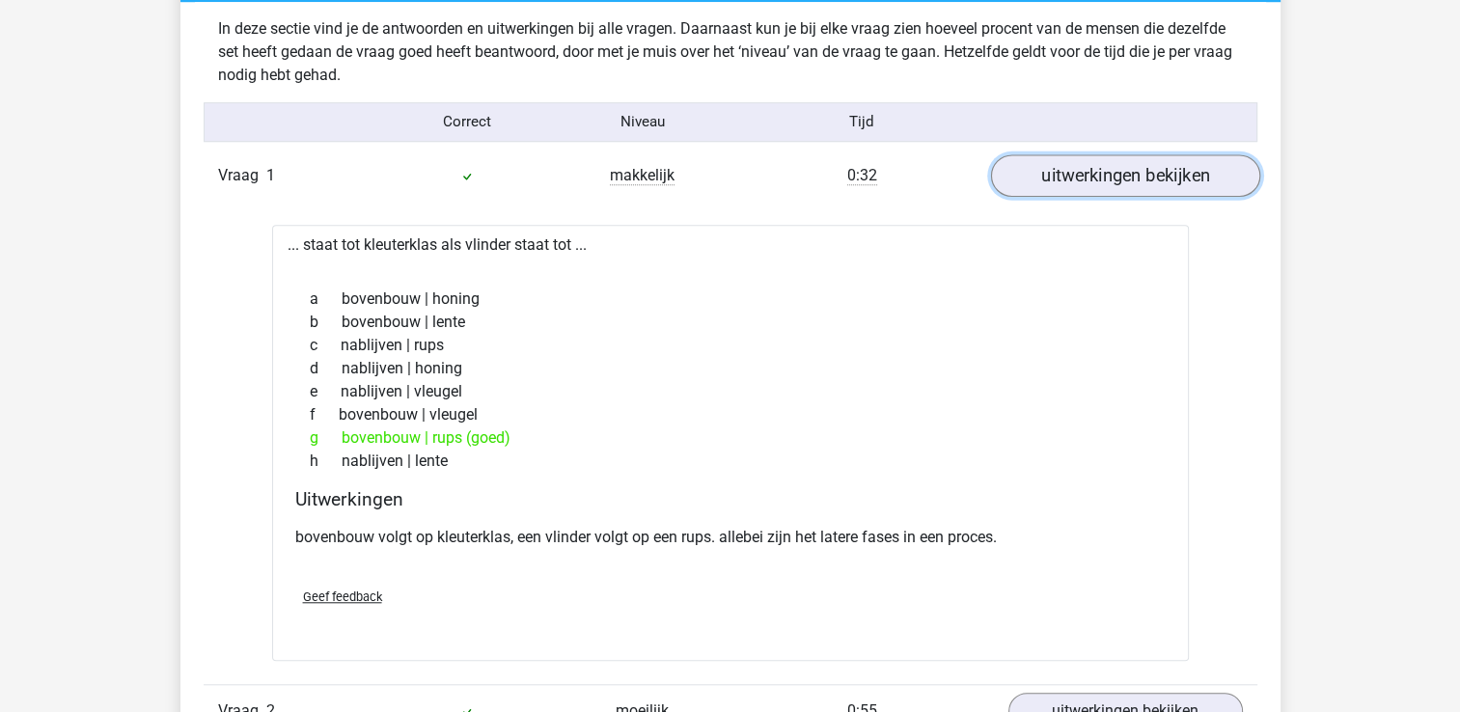
click at [1130, 190] on link "uitwerkingen bekijken" at bounding box center [1124, 175] width 269 height 42
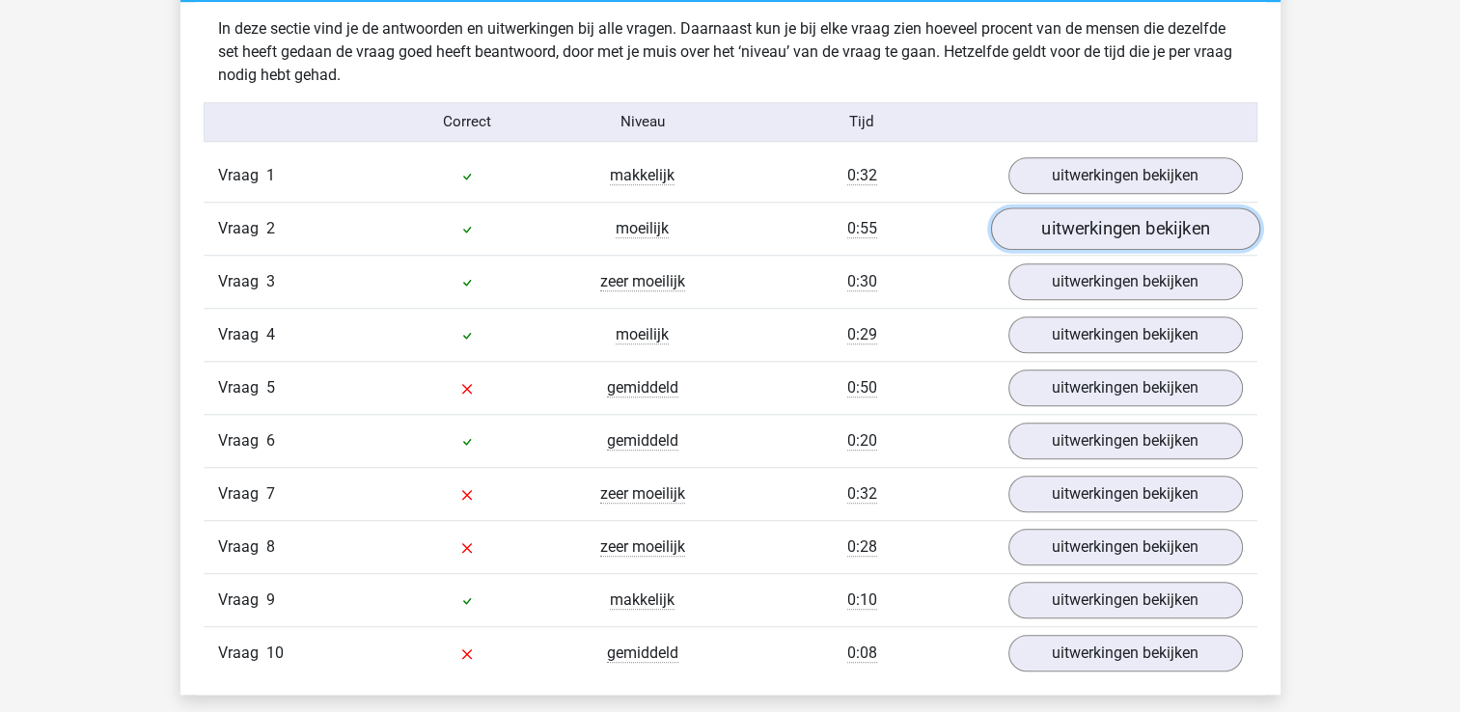
click at [1100, 232] on link "uitwerkingen bekijken" at bounding box center [1124, 228] width 269 height 42
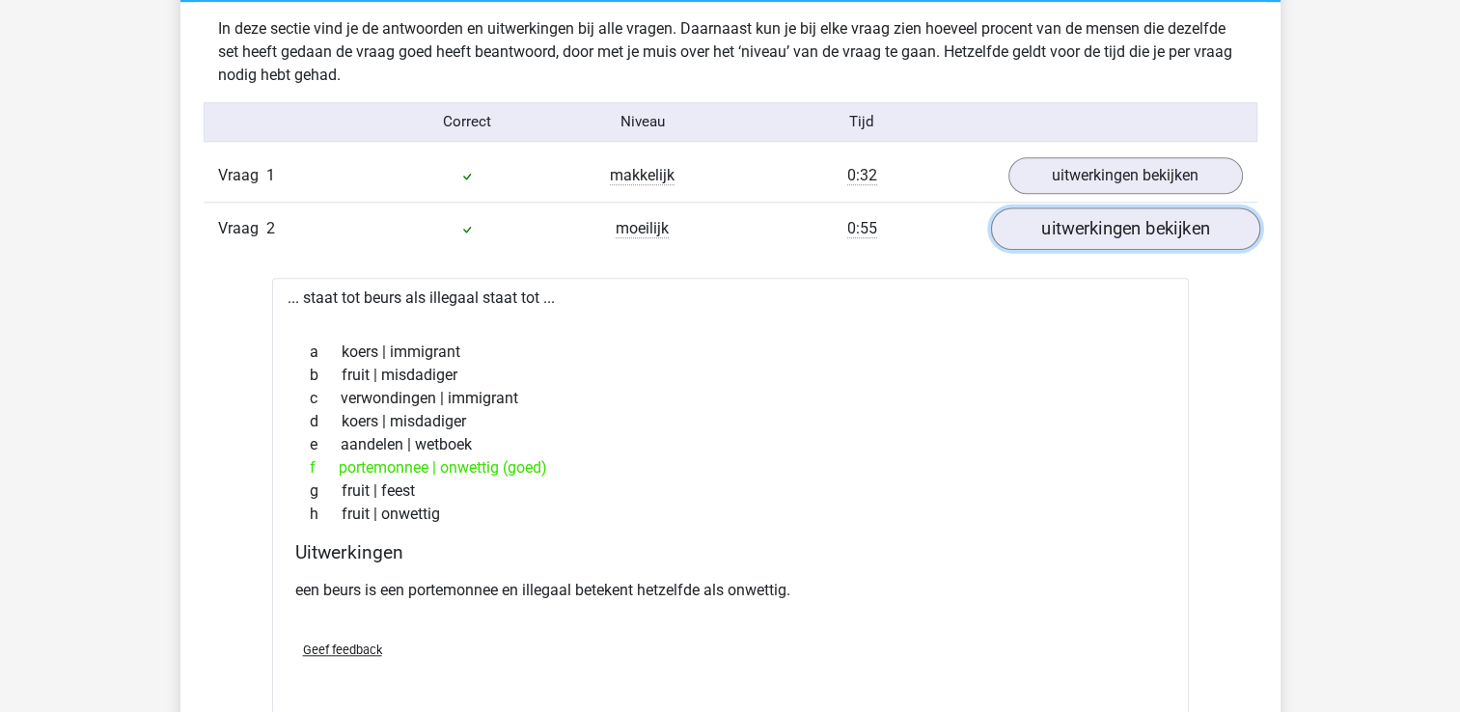
click at [1100, 232] on link "uitwerkingen bekijken" at bounding box center [1124, 228] width 269 height 42
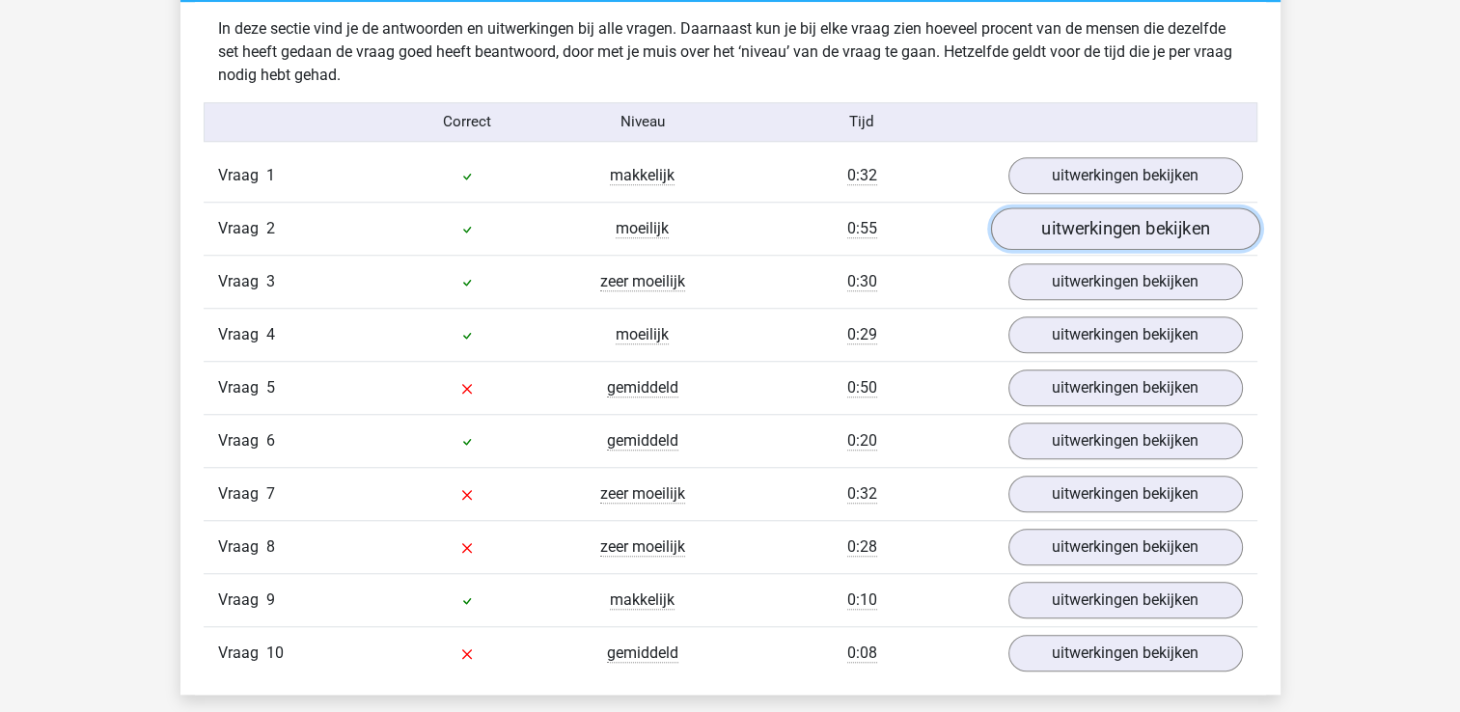
click at [1100, 232] on link "uitwerkingen bekijken" at bounding box center [1124, 228] width 269 height 42
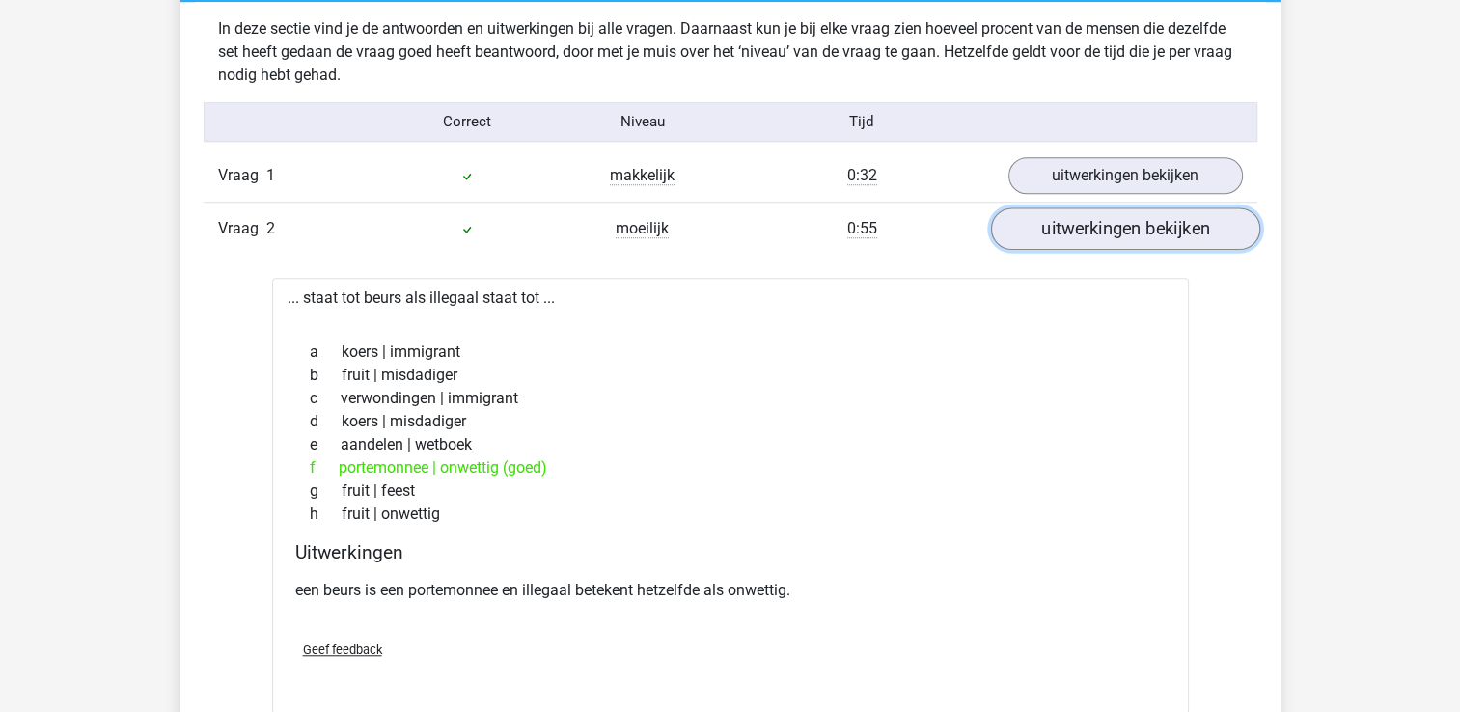
click at [1093, 236] on link "uitwerkingen bekijken" at bounding box center [1124, 228] width 269 height 42
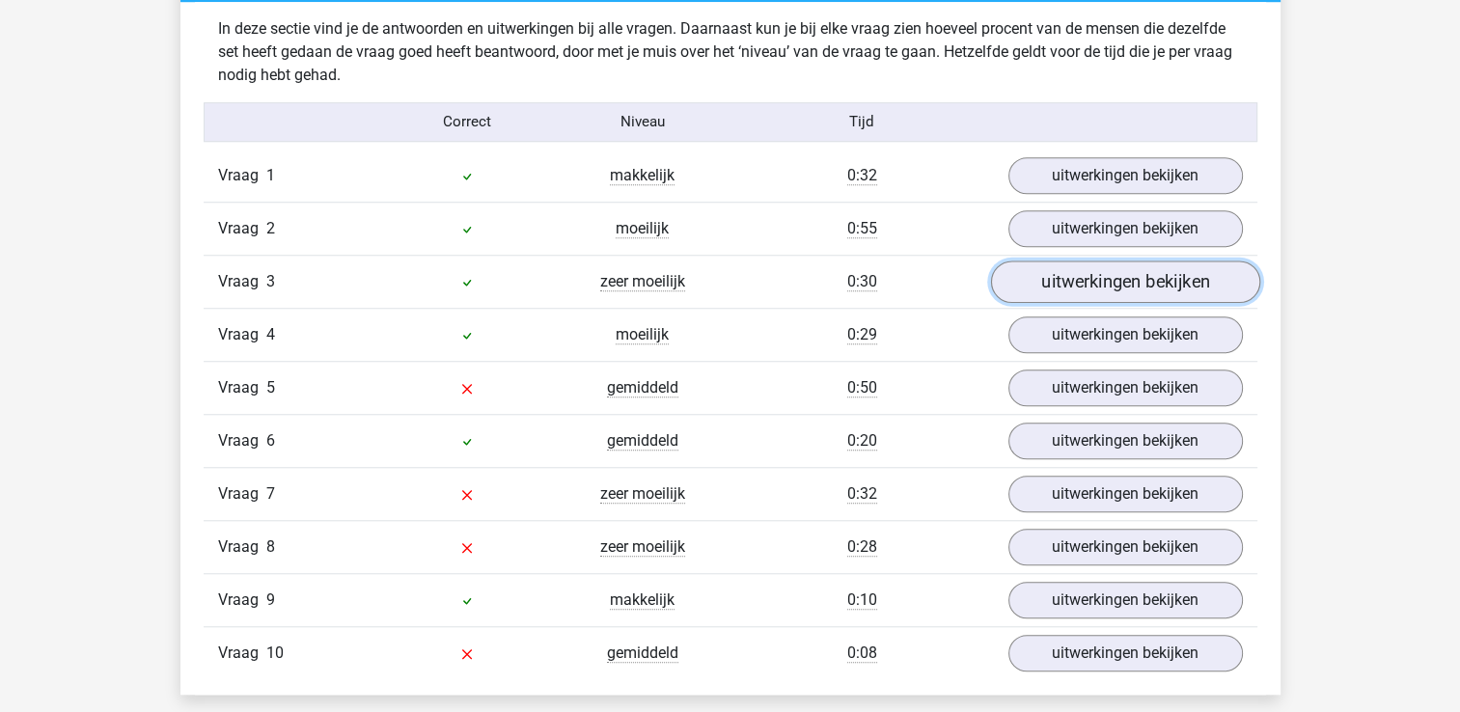
click at [1077, 283] on link "uitwerkingen bekijken" at bounding box center [1124, 281] width 269 height 42
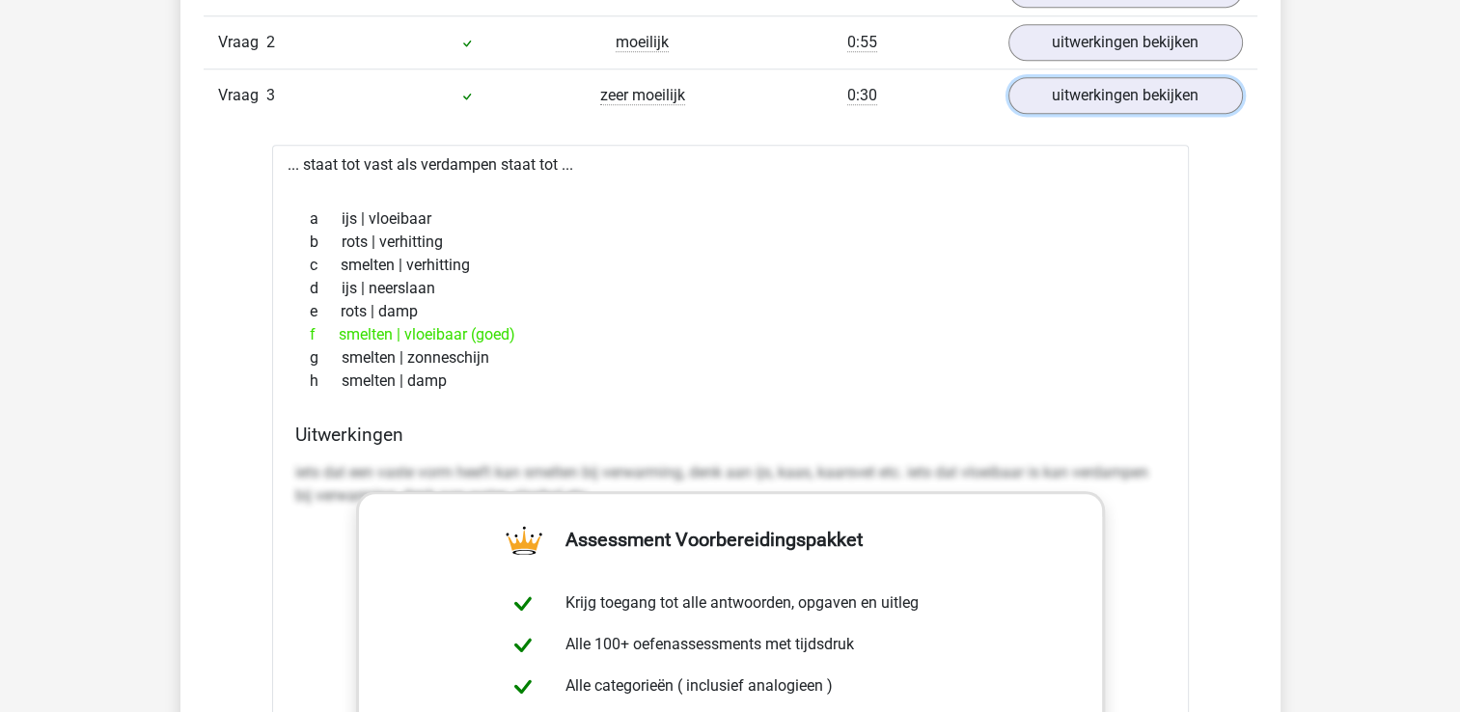
scroll to position [1695, 0]
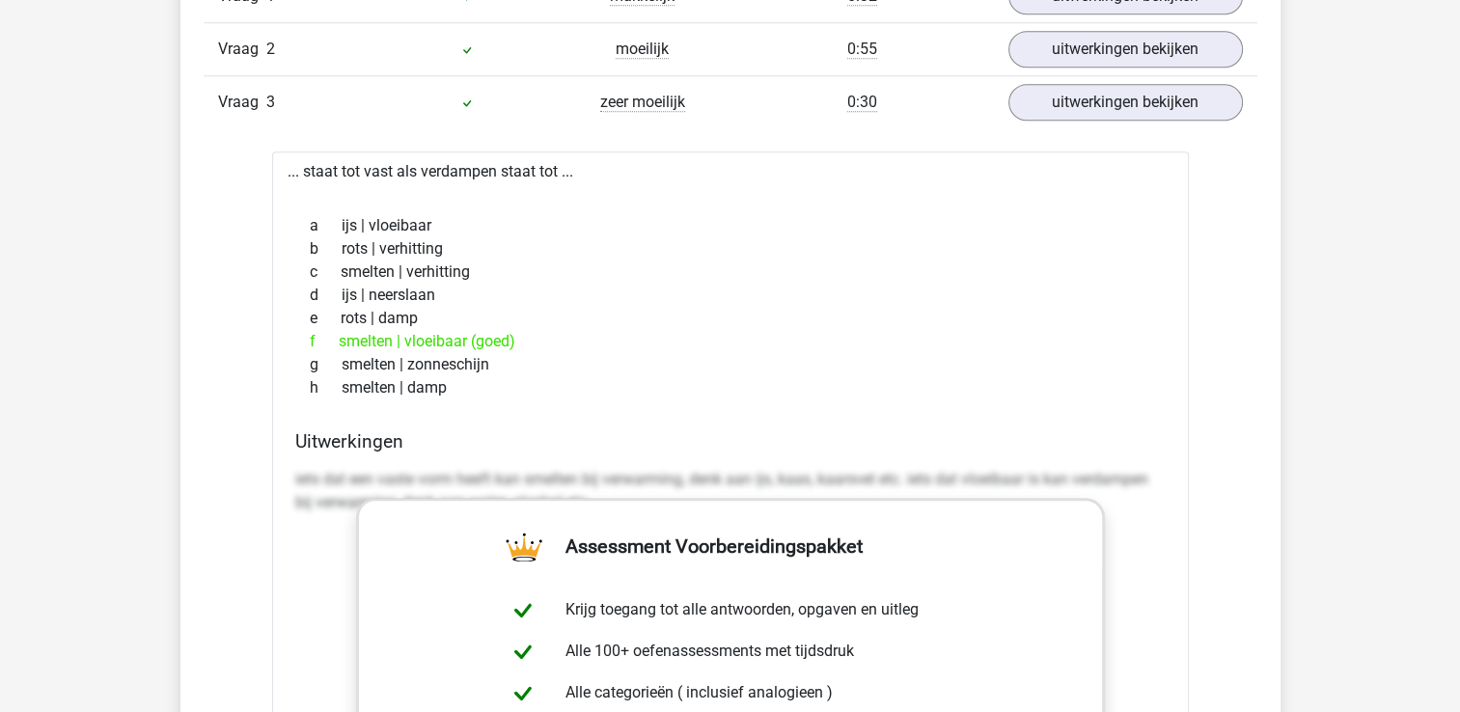
click at [941, 312] on div "e rots | damp" at bounding box center [730, 318] width 870 height 23
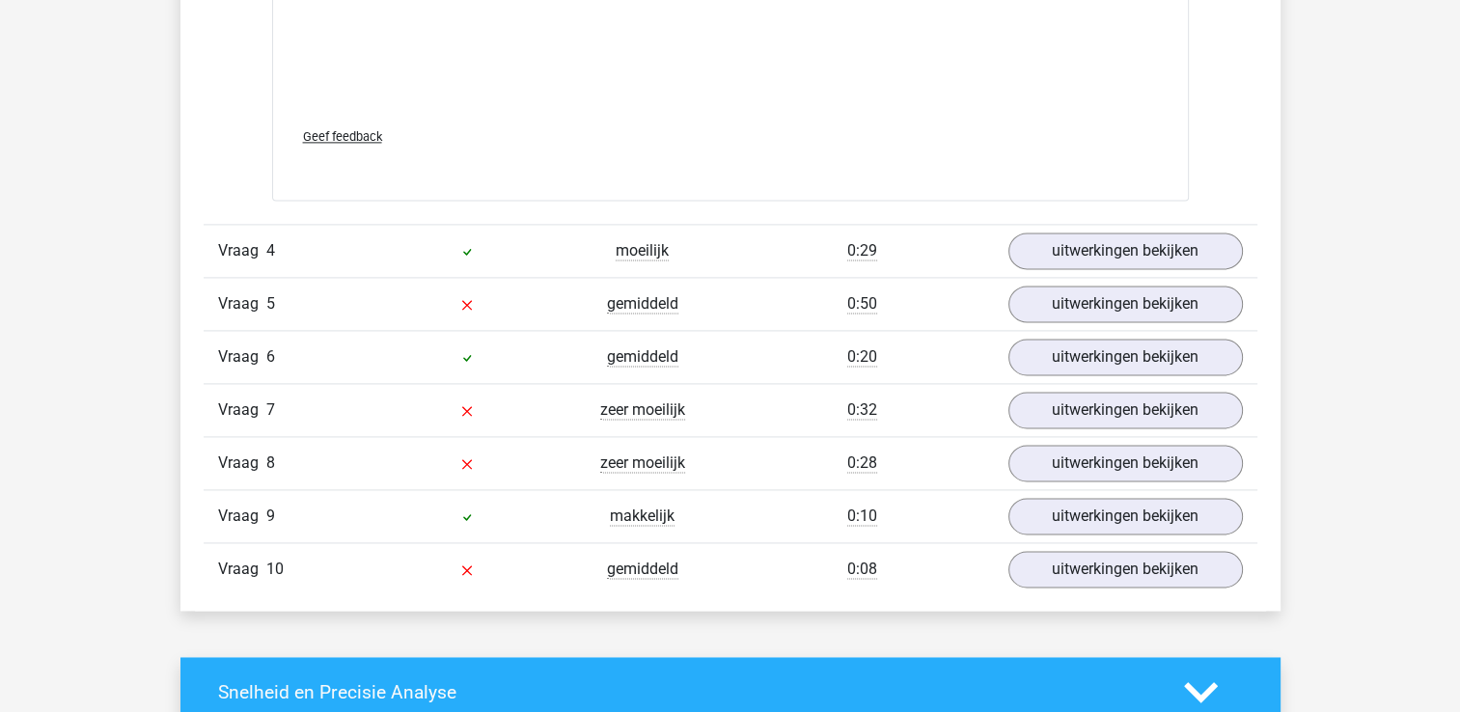
scroll to position [2628, 0]
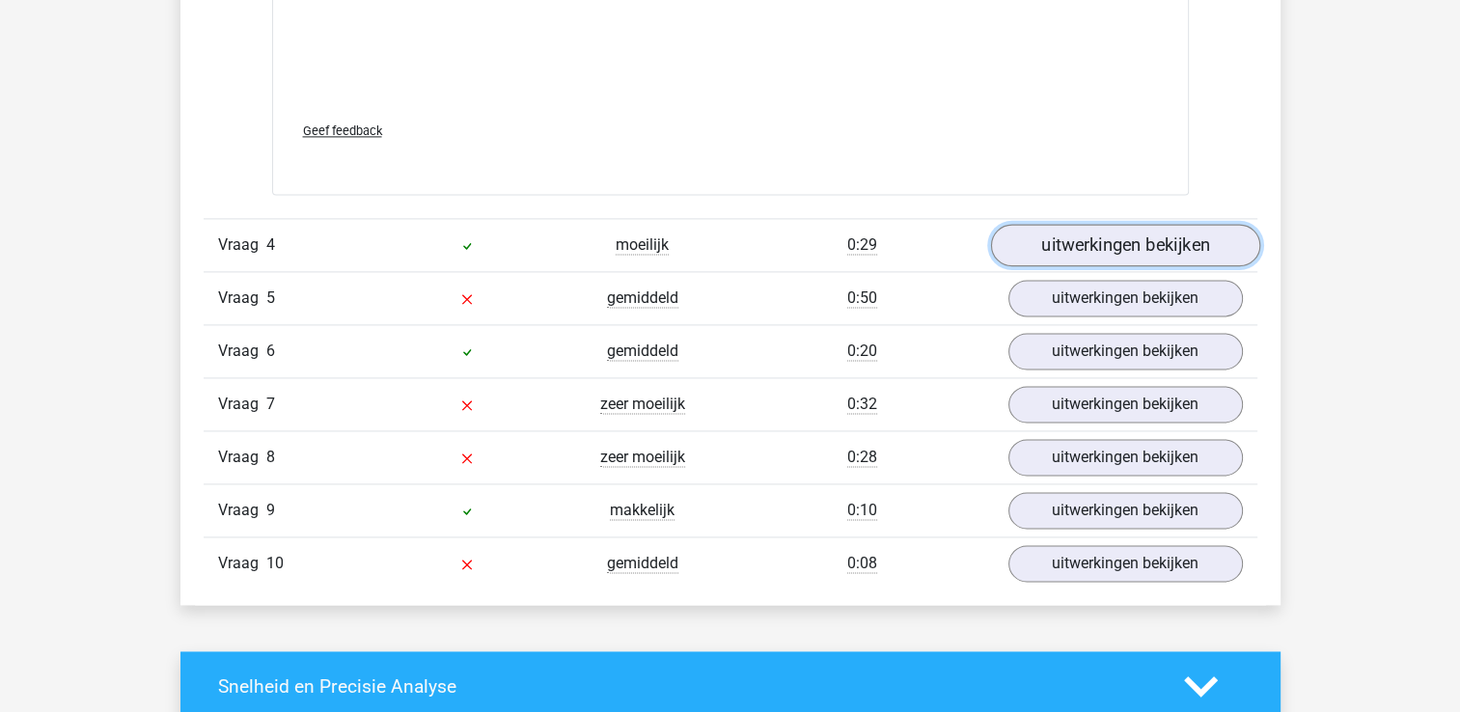
click at [1103, 251] on link "uitwerkingen bekijken" at bounding box center [1124, 245] width 269 height 42
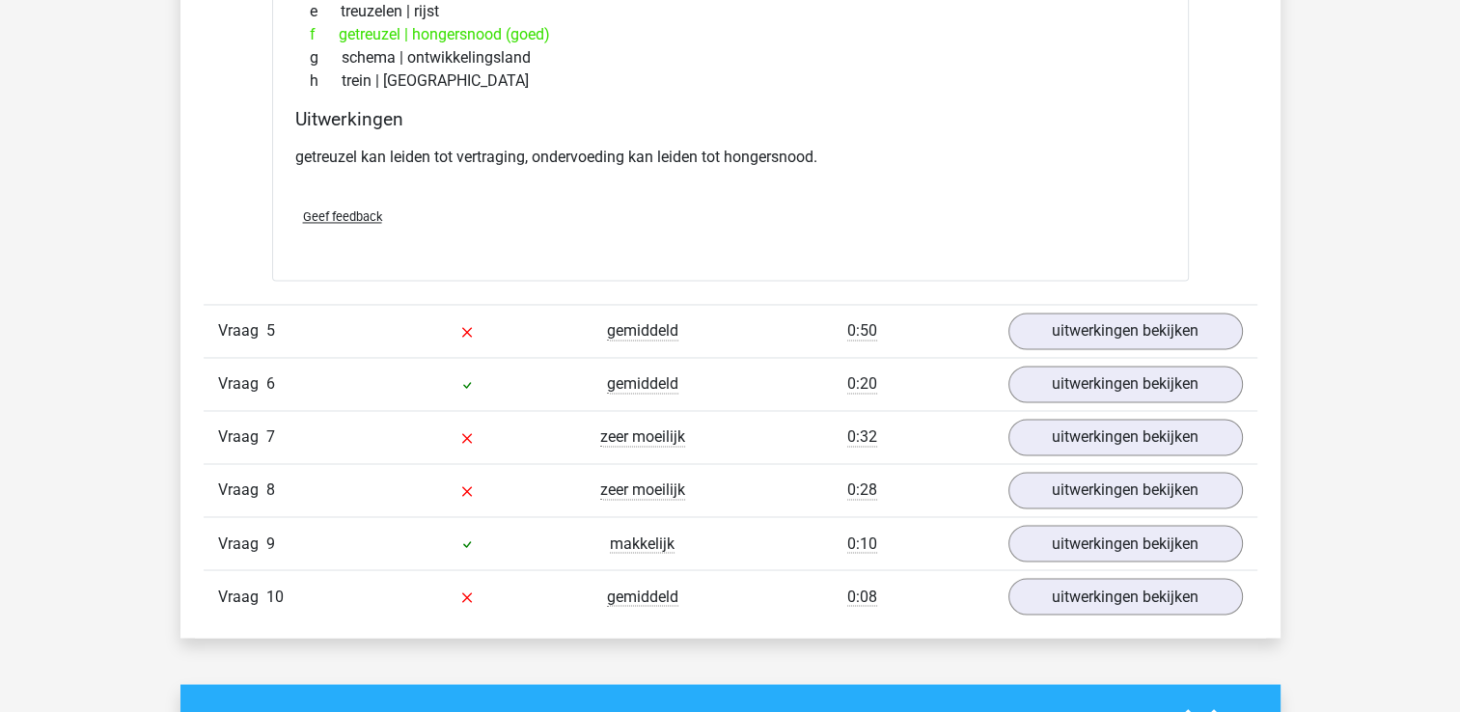
scroll to position [3133, 0]
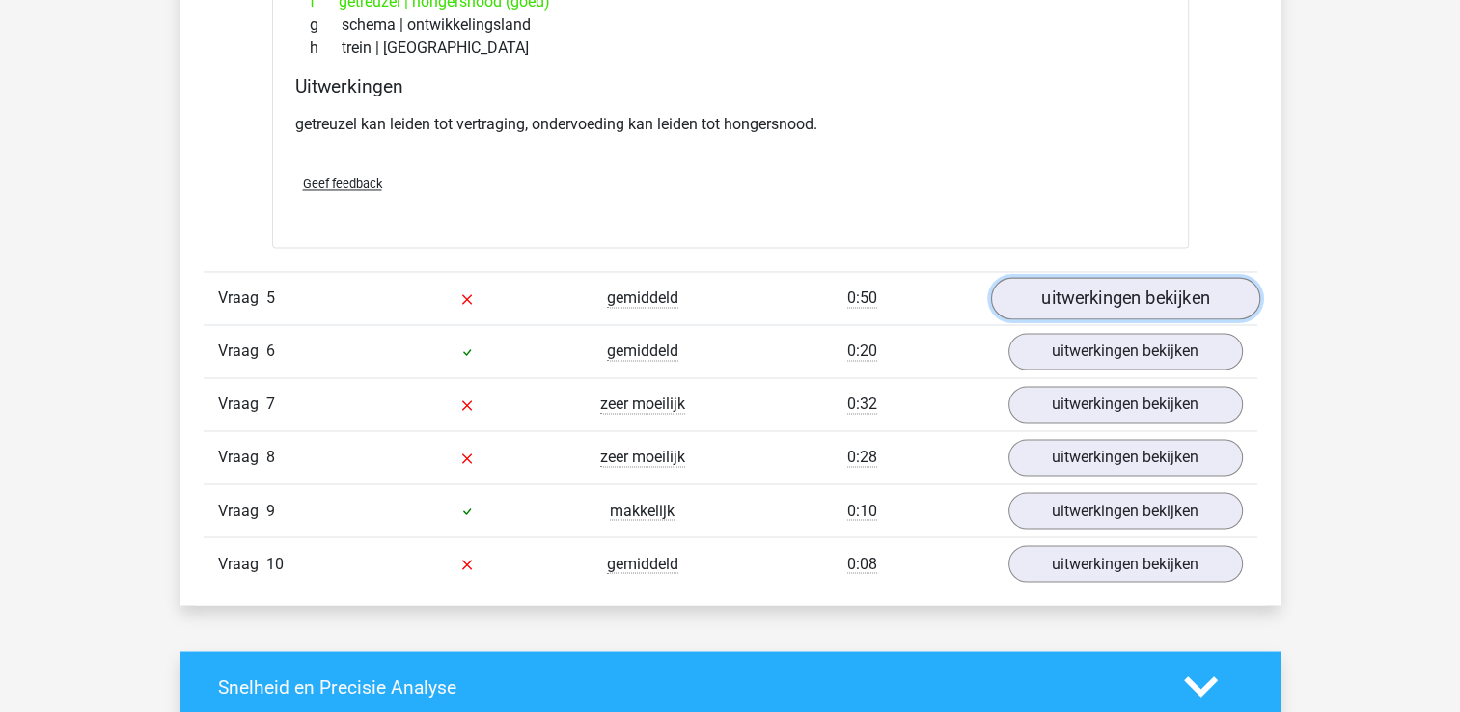
click at [1133, 300] on link "uitwerkingen bekijken" at bounding box center [1124, 299] width 269 height 42
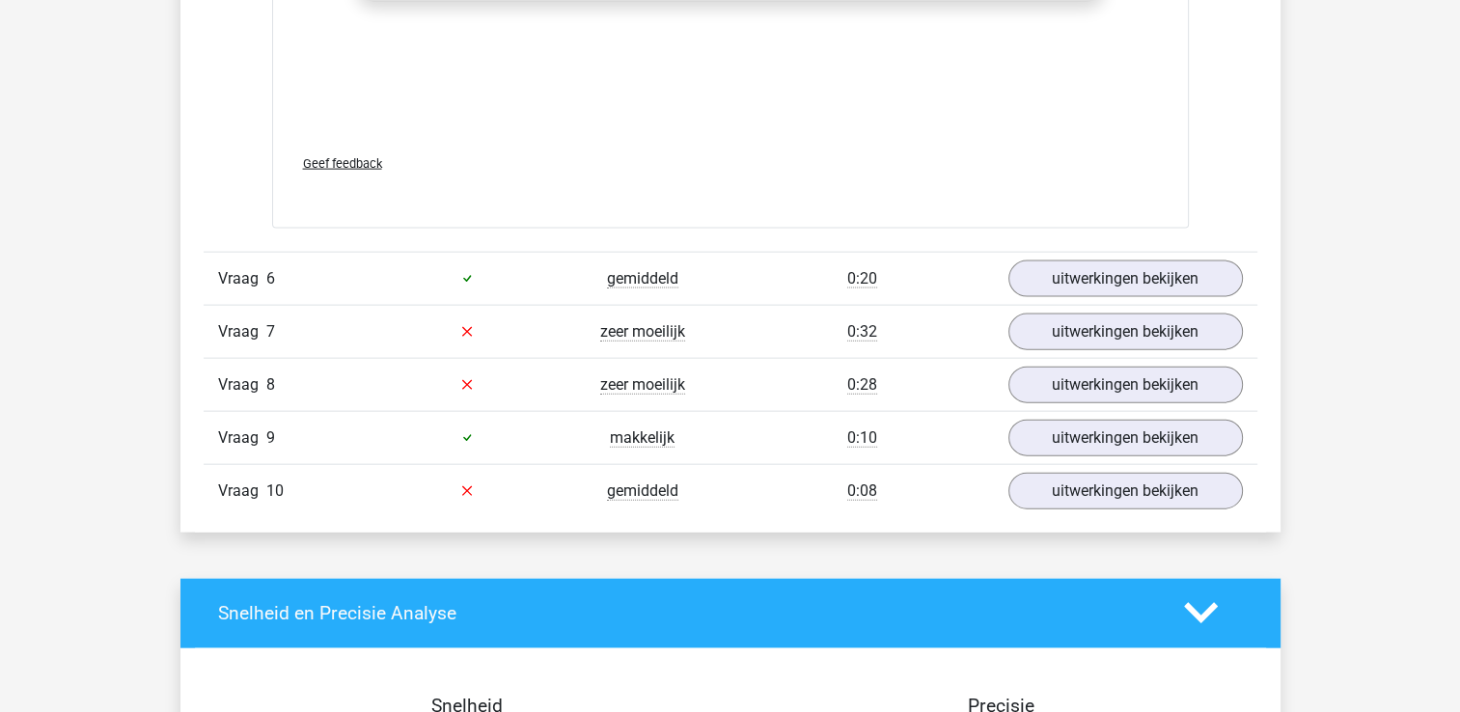
scroll to position [4237, 0]
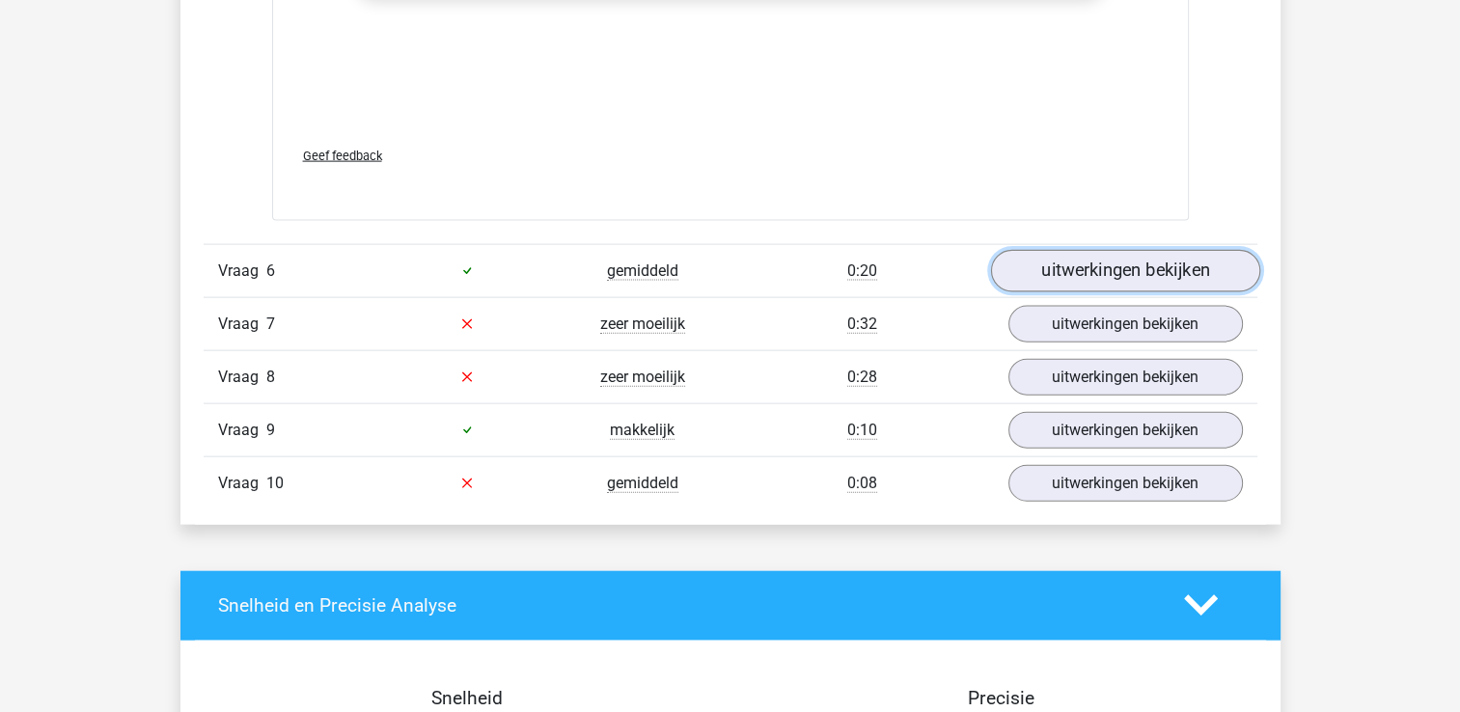
click at [1134, 265] on link "uitwerkingen bekijken" at bounding box center [1124, 271] width 269 height 42
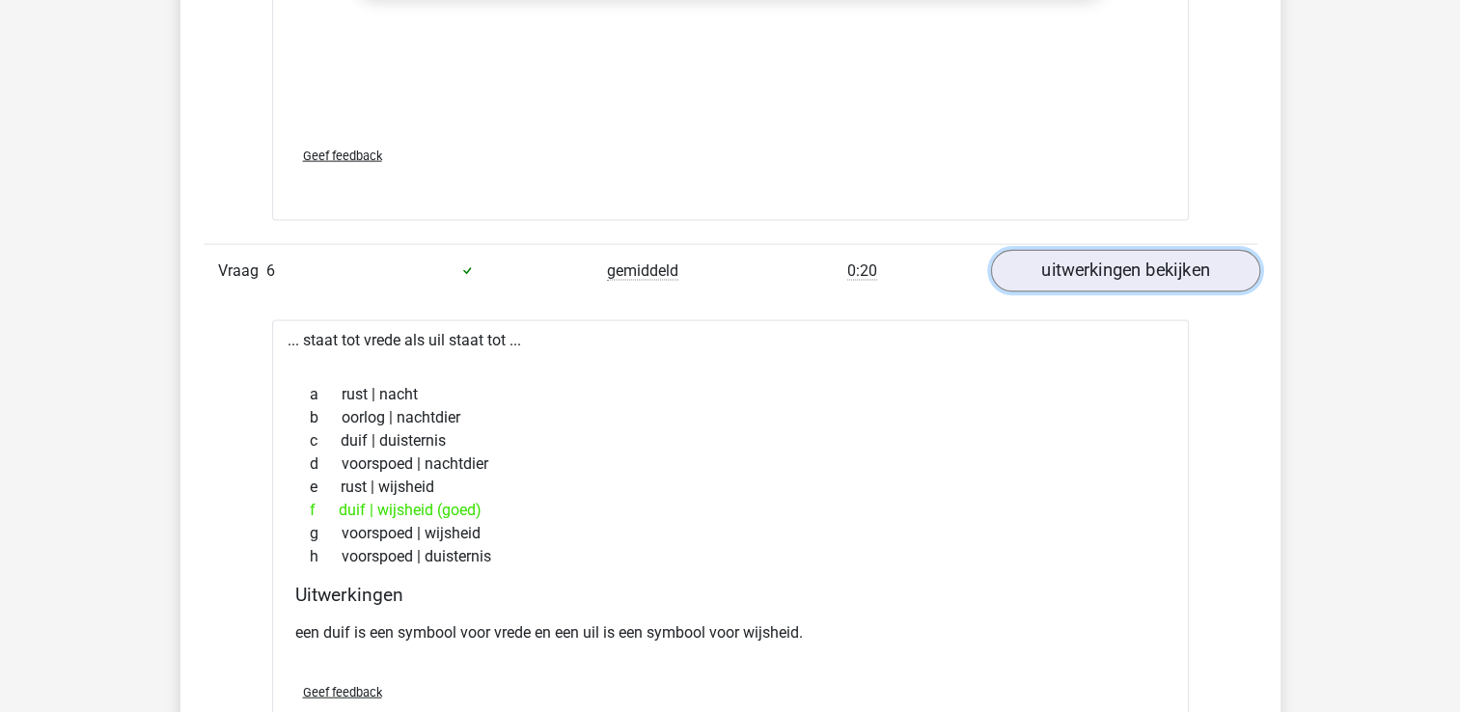
click at [1133, 267] on link "uitwerkingen bekijken" at bounding box center [1124, 271] width 269 height 42
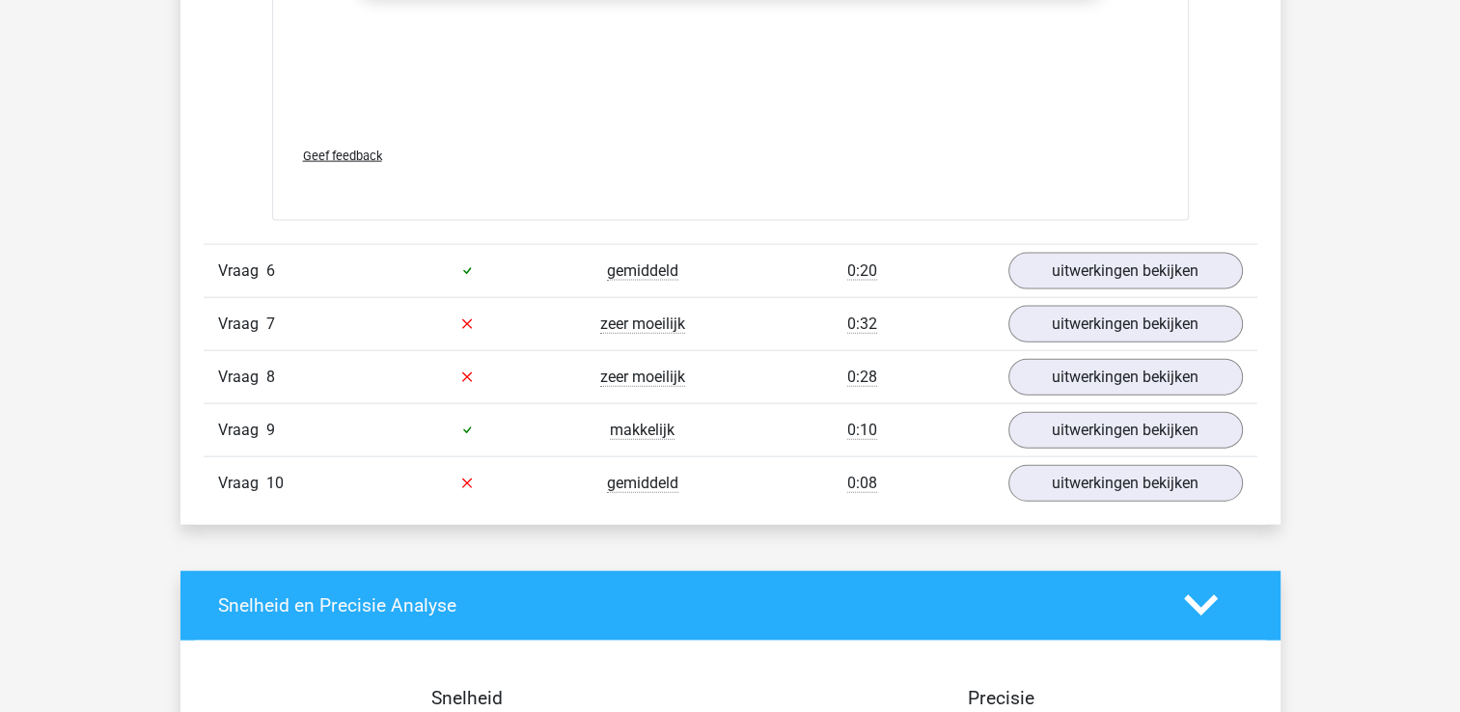
click at [1099, 341] on div "Vraag 7 zeer moeilijk 0:32 uitwerkingen bekijken" at bounding box center [730, 323] width 1053 height 53
click at [1111, 329] on link "uitwerkingen bekijken" at bounding box center [1124, 324] width 269 height 42
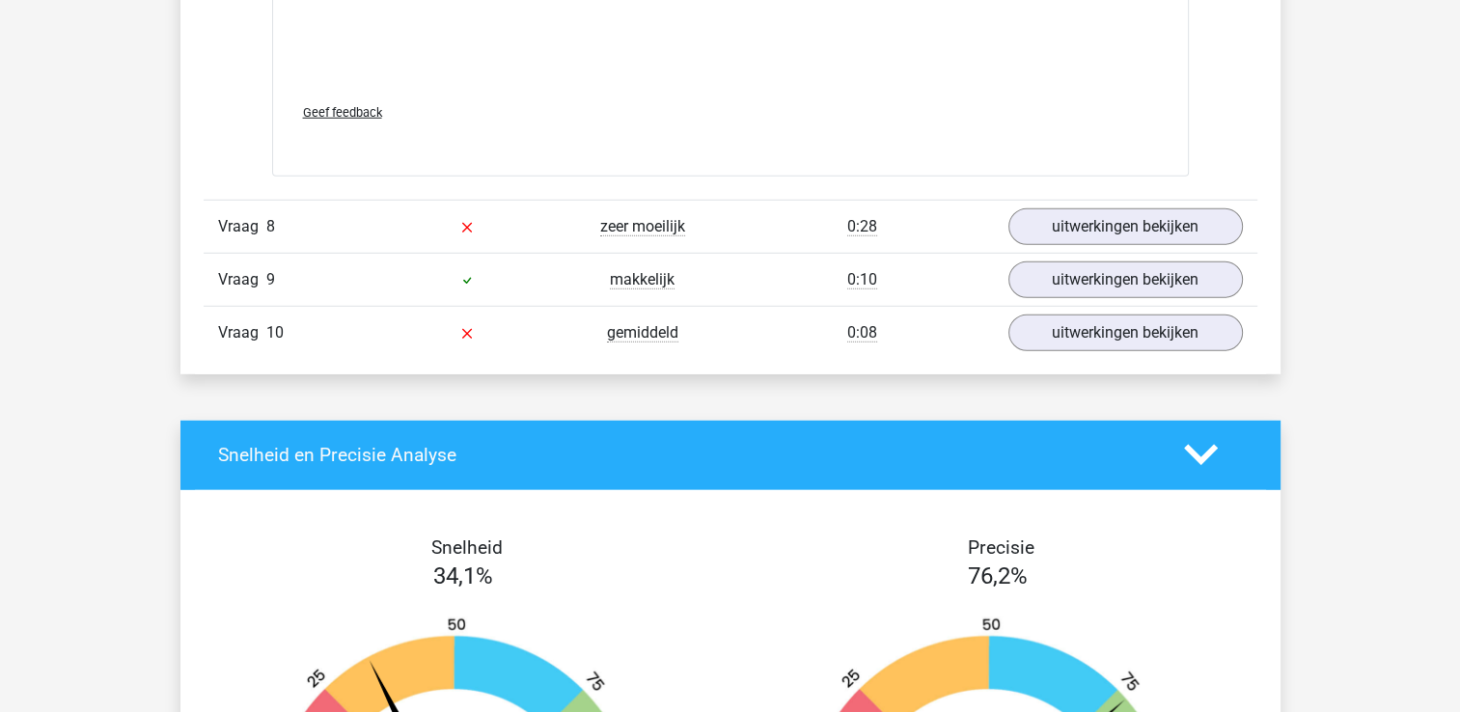
scroll to position [5420, 0]
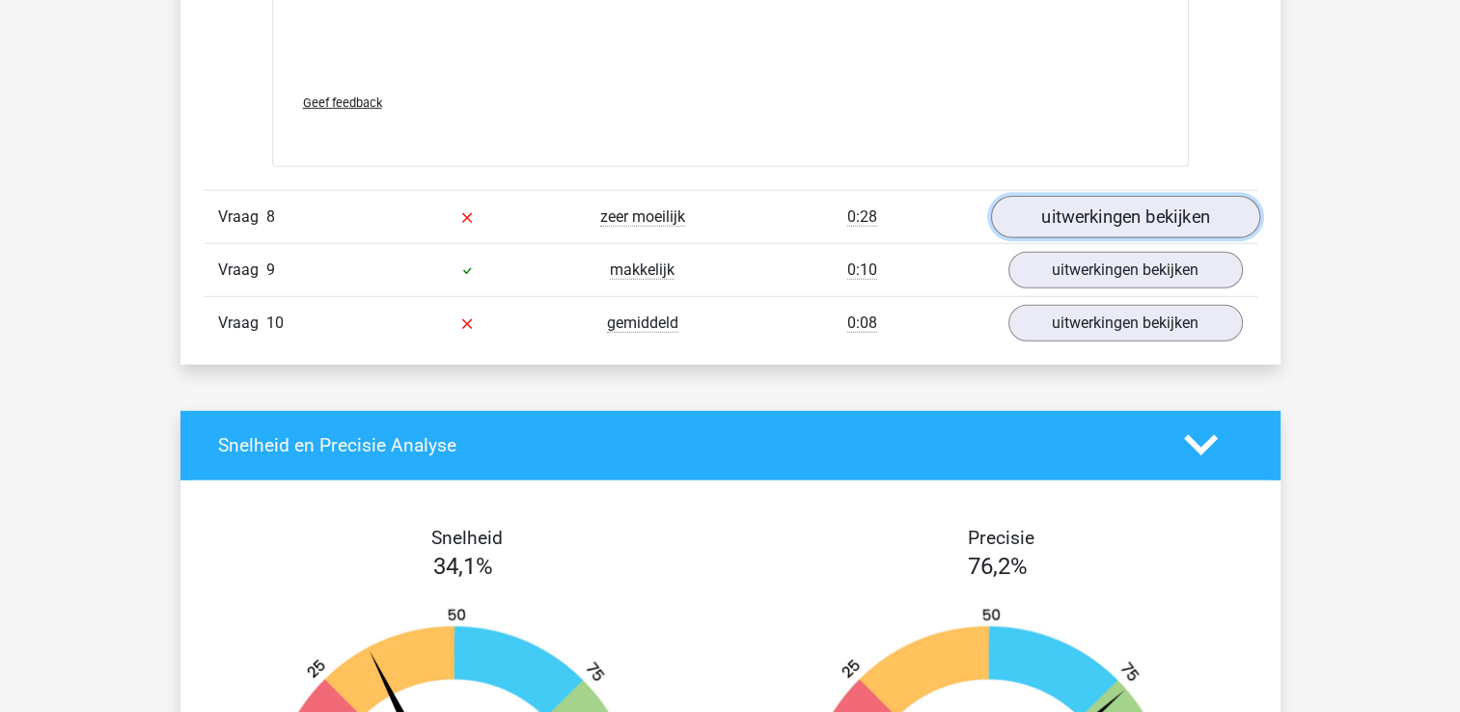
click at [1120, 216] on link "uitwerkingen bekijken" at bounding box center [1124, 217] width 269 height 42
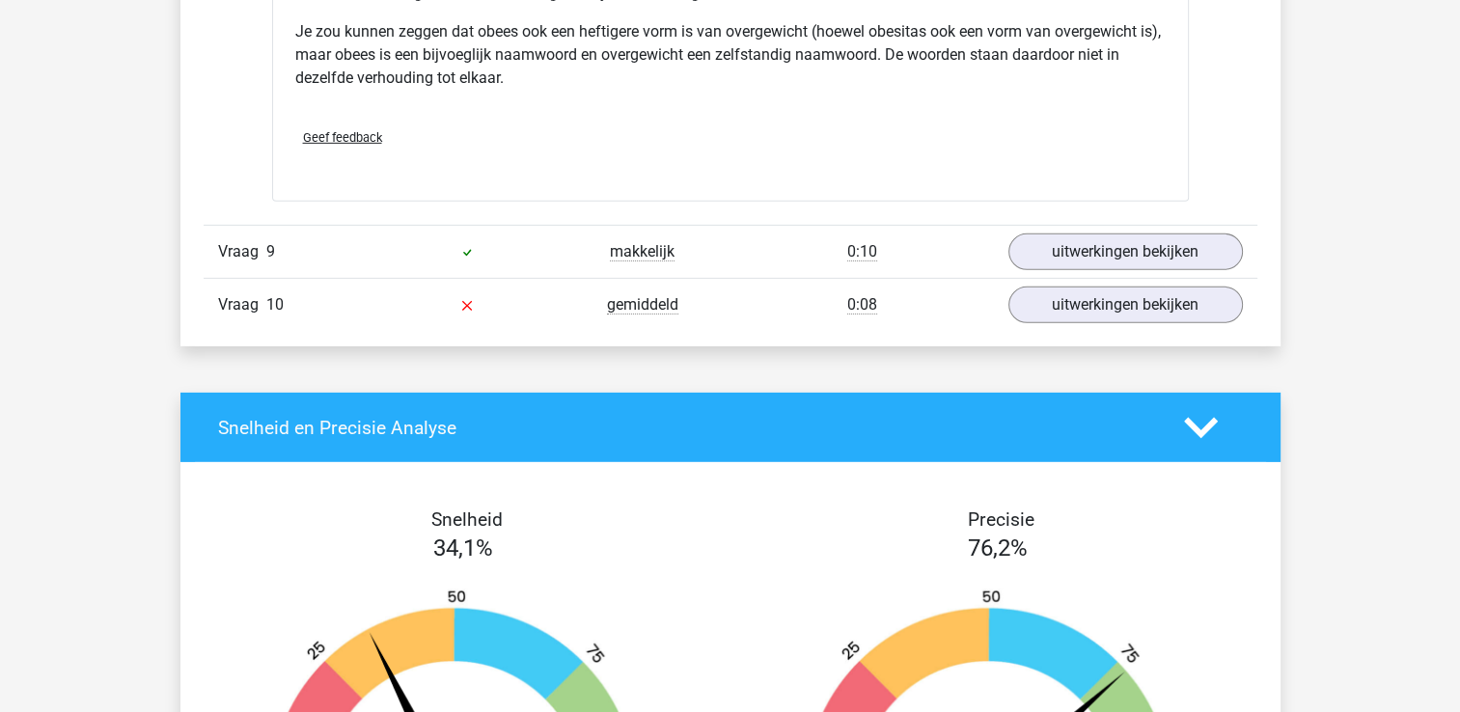
scroll to position [6019, 0]
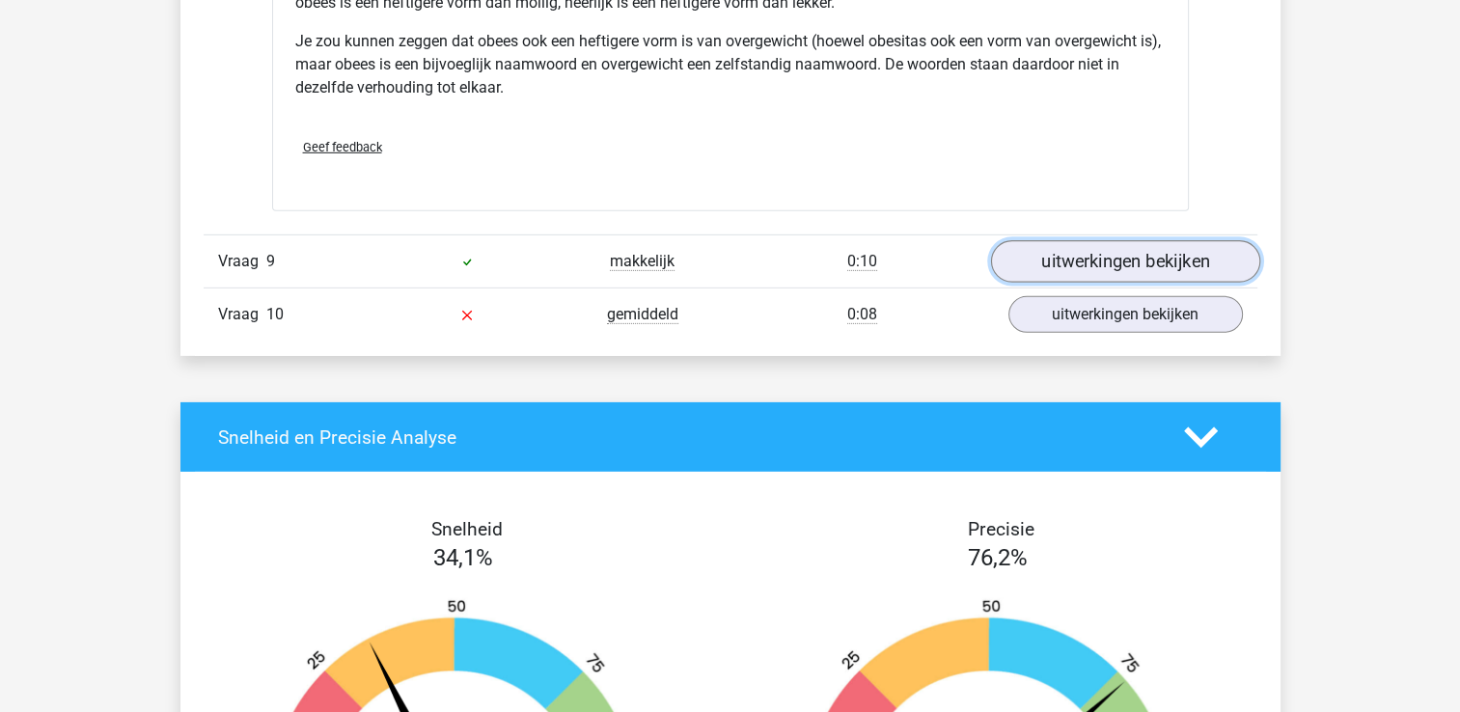
click at [1128, 260] on link "uitwerkingen bekijken" at bounding box center [1124, 261] width 269 height 42
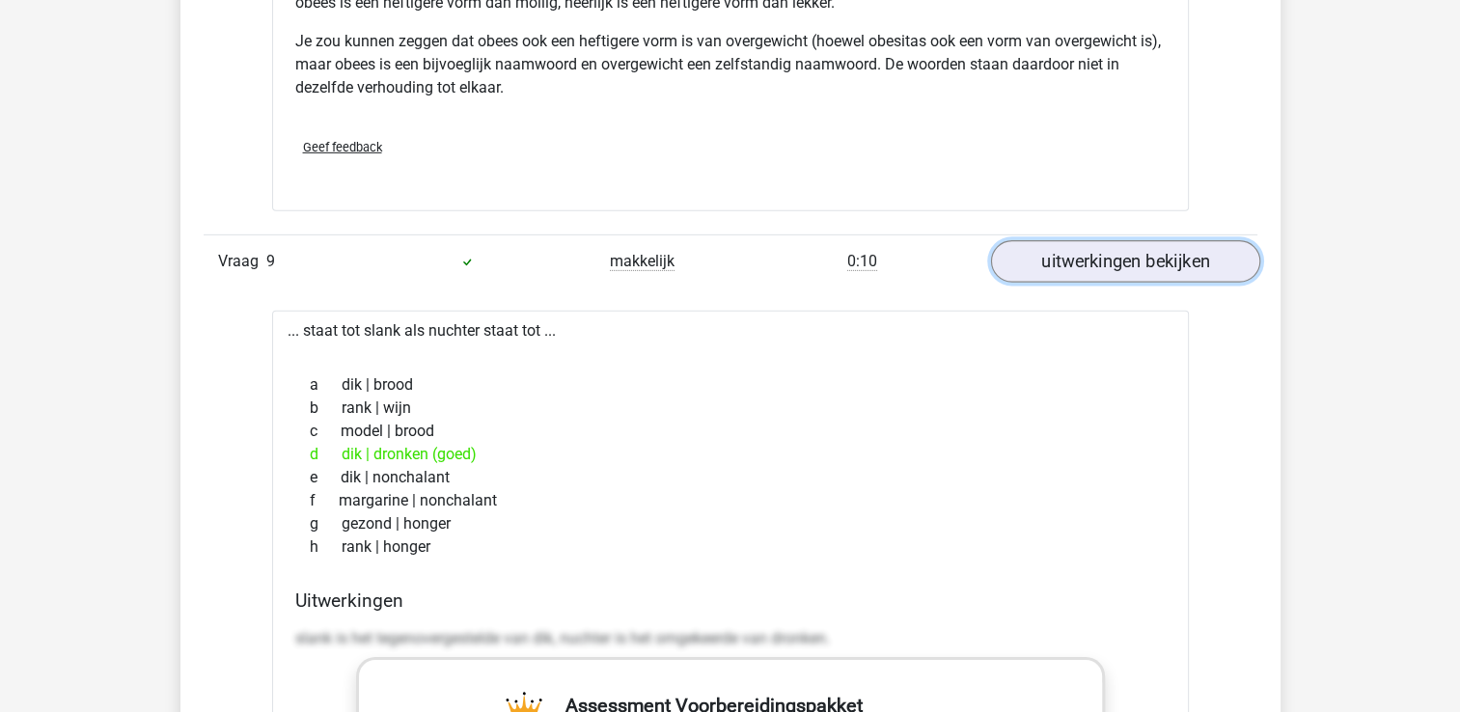
click at [1121, 267] on link "uitwerkingen bekijken" at bounding box center [1124, 261] width 269 height 42
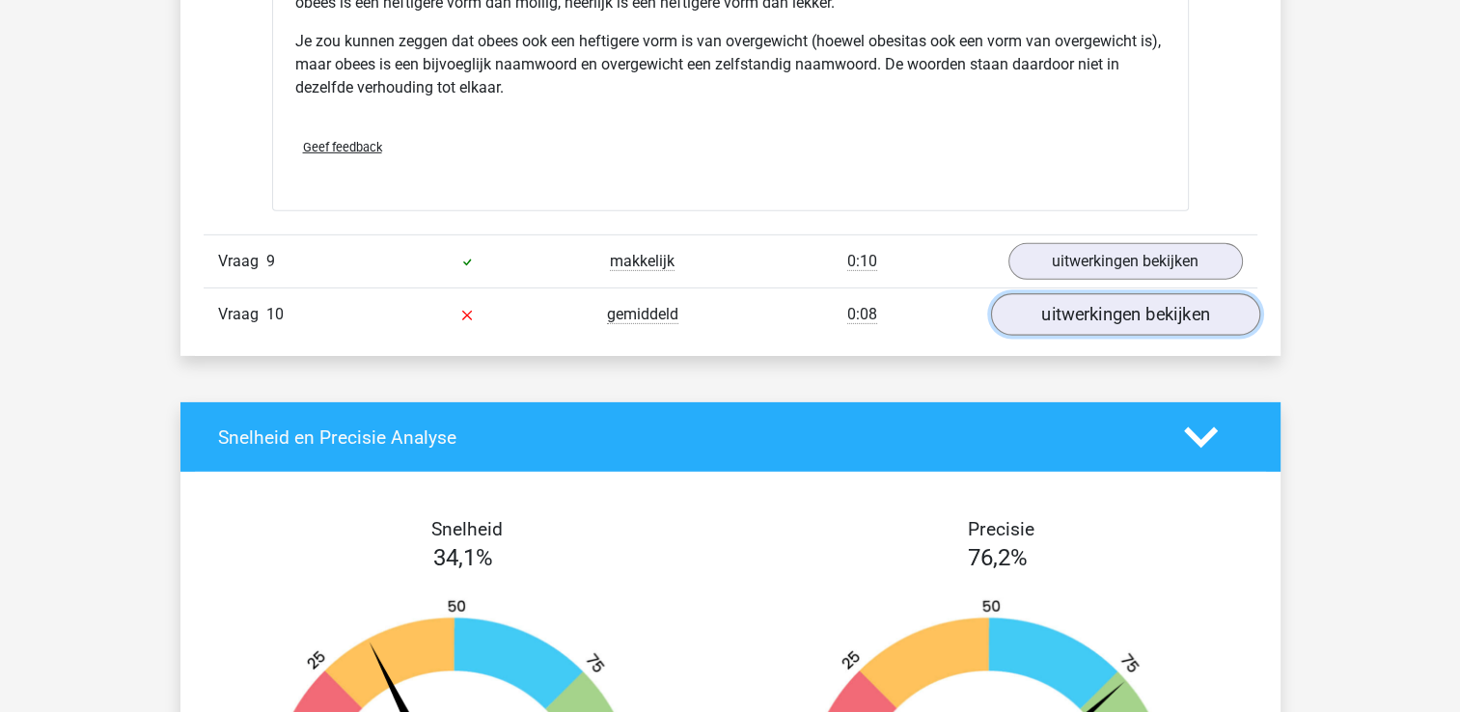
click at [1104, 314] on link "uitwerkingen bekijken" at bounding box center [1124, 314] width 269 height 42
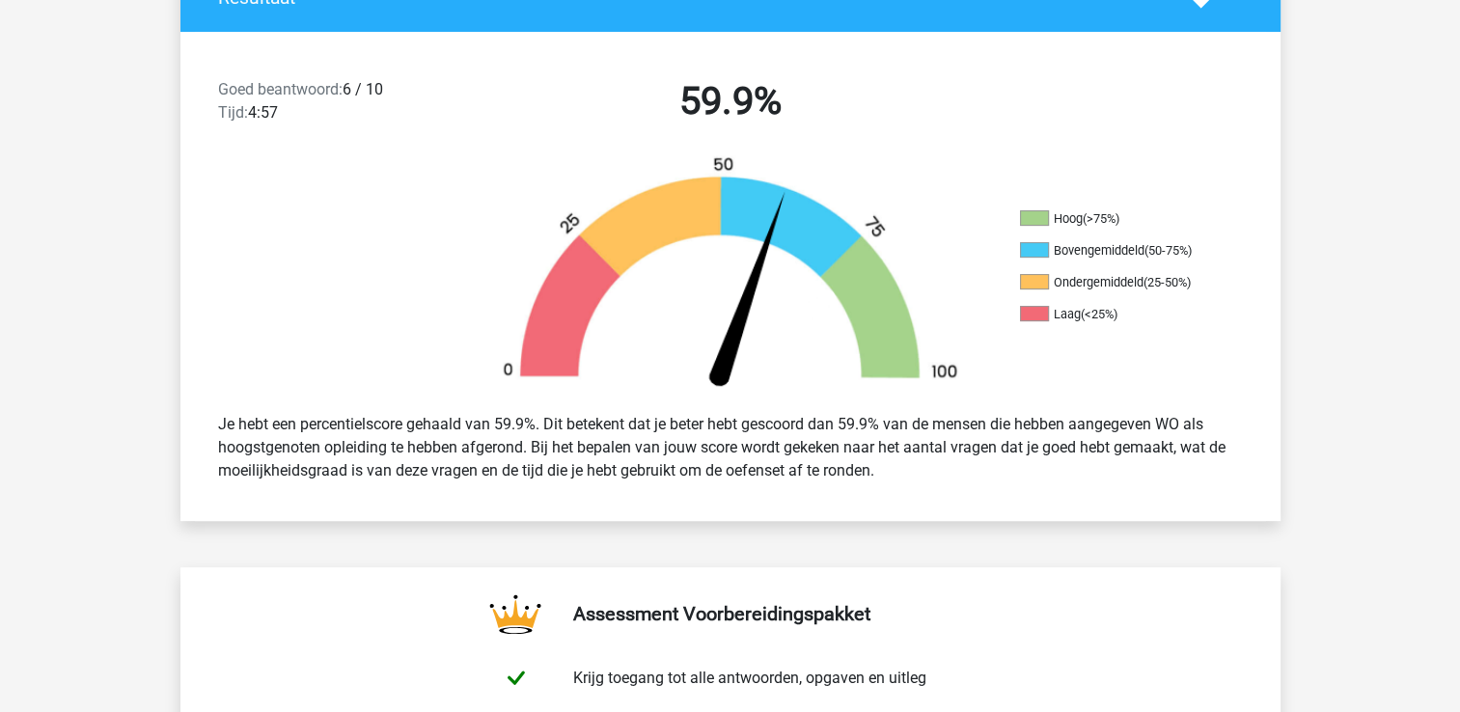
scroll to position [0, 0]
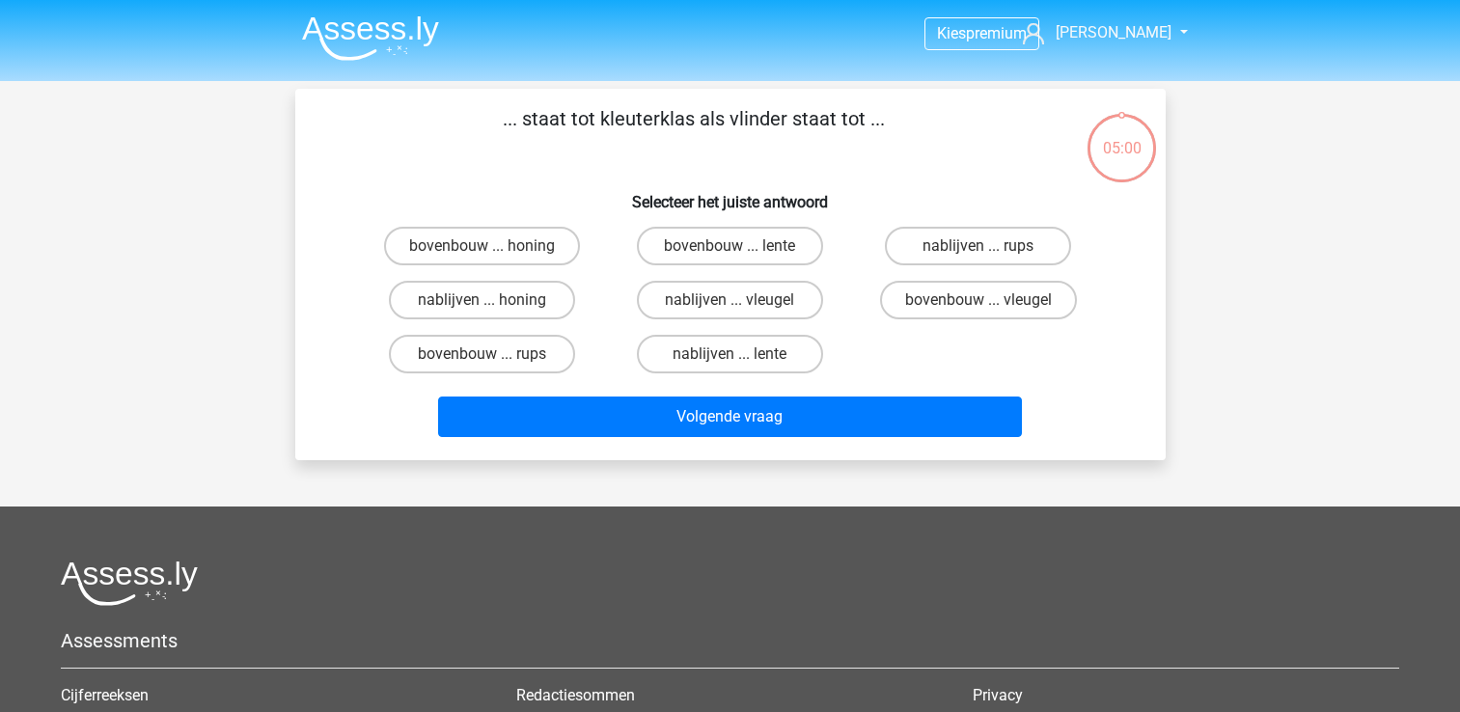
scroll to position [89, 0]
